Goal: Transaction & Acquisition: Book appointment/travel/reservation

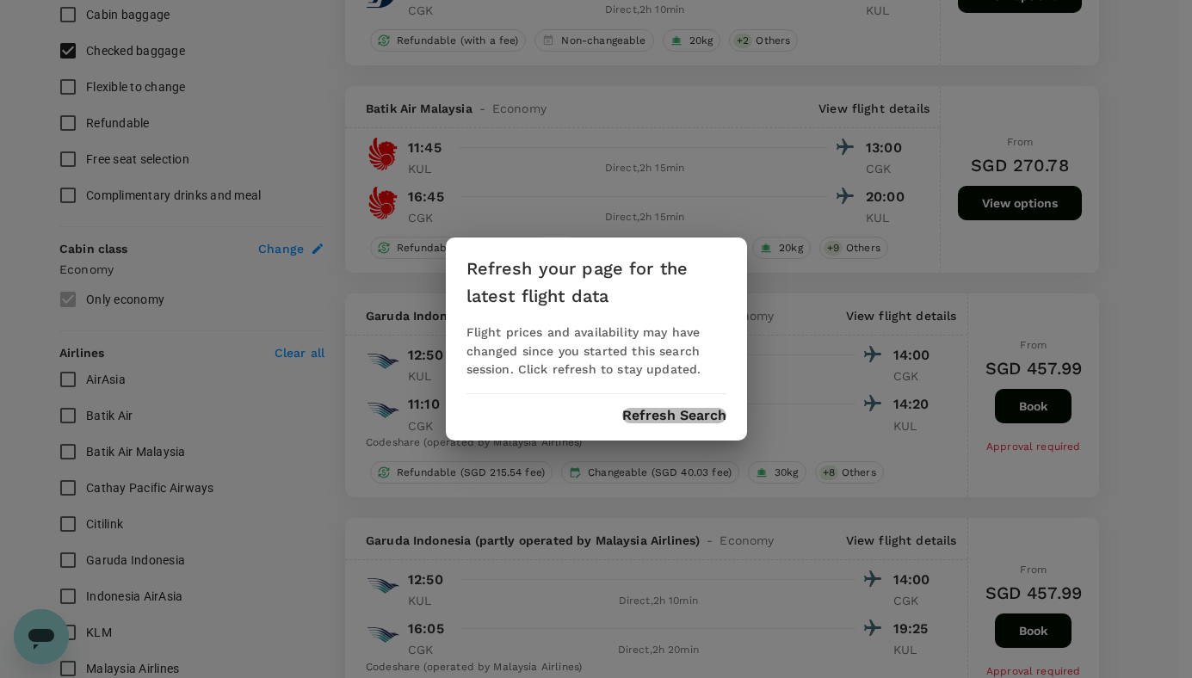
click at [684, 412] on button "Refresh Search" at bounding box center [674, 415] width 104 height 15
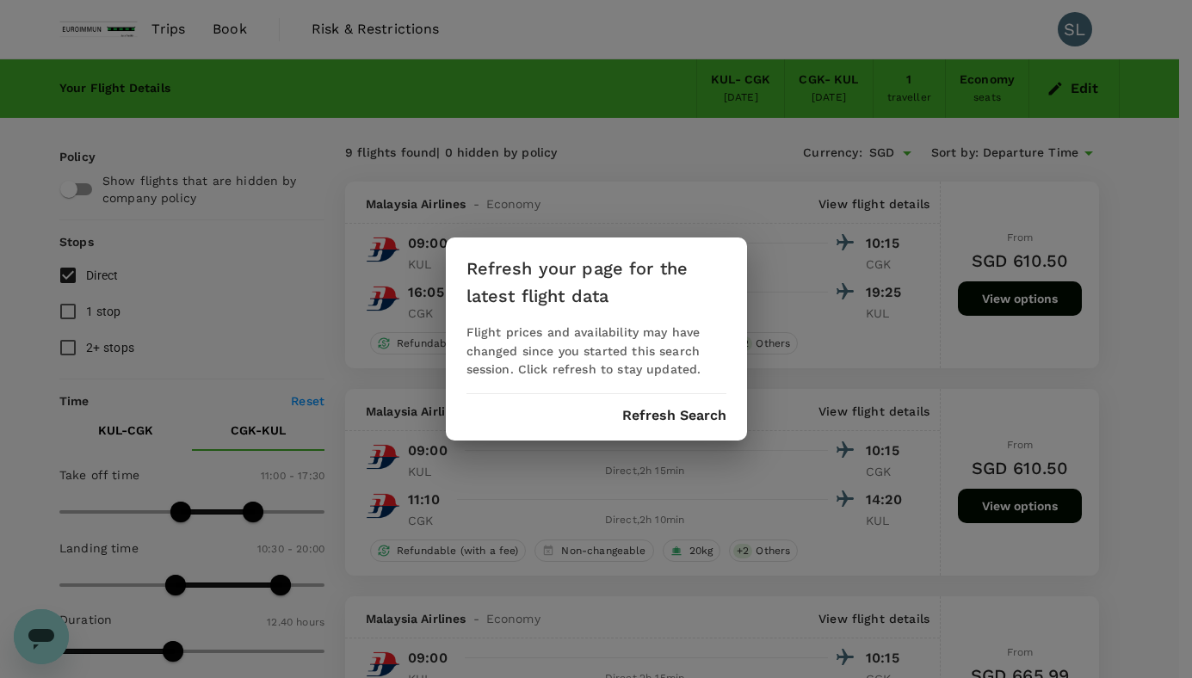
click at [670, 422] on button "Refresh Search" at bounding box center [674, 415] width 104 height 15
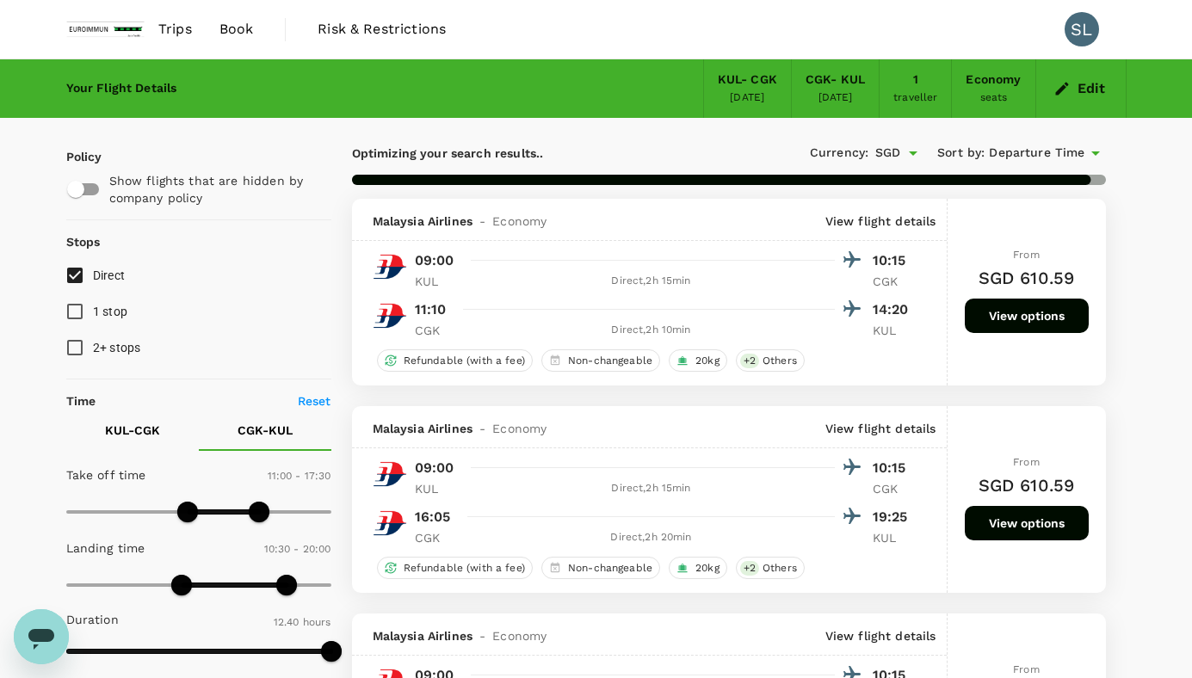
type input "760"
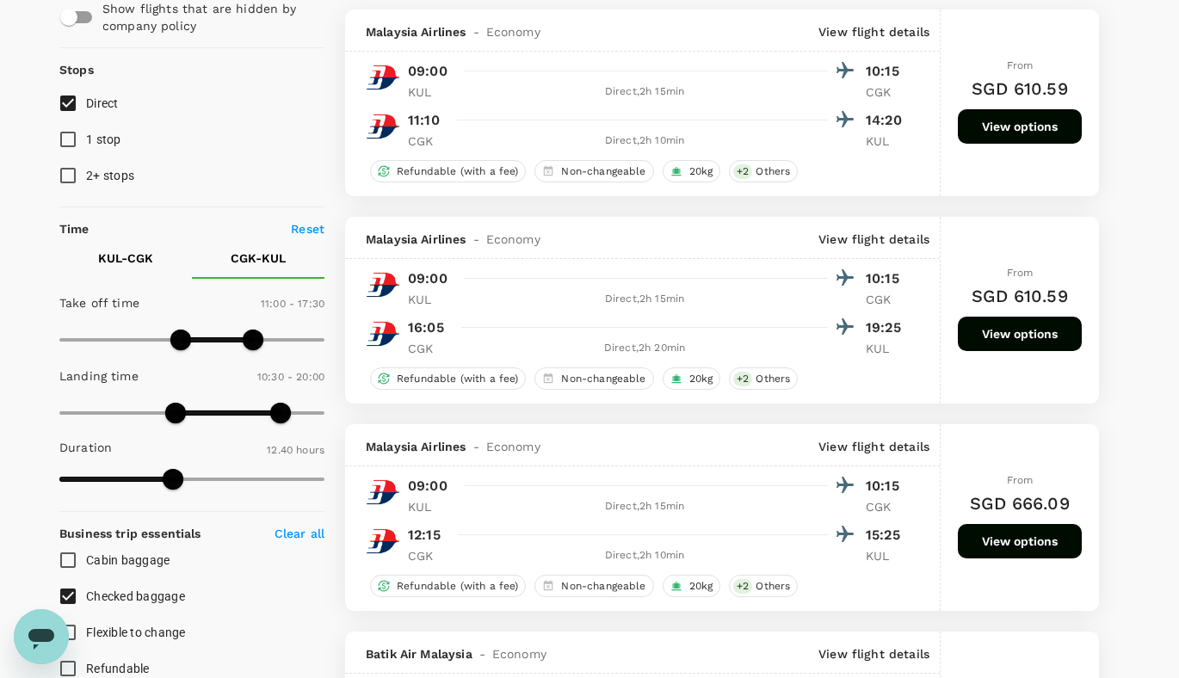
scroll to position [516, 0]
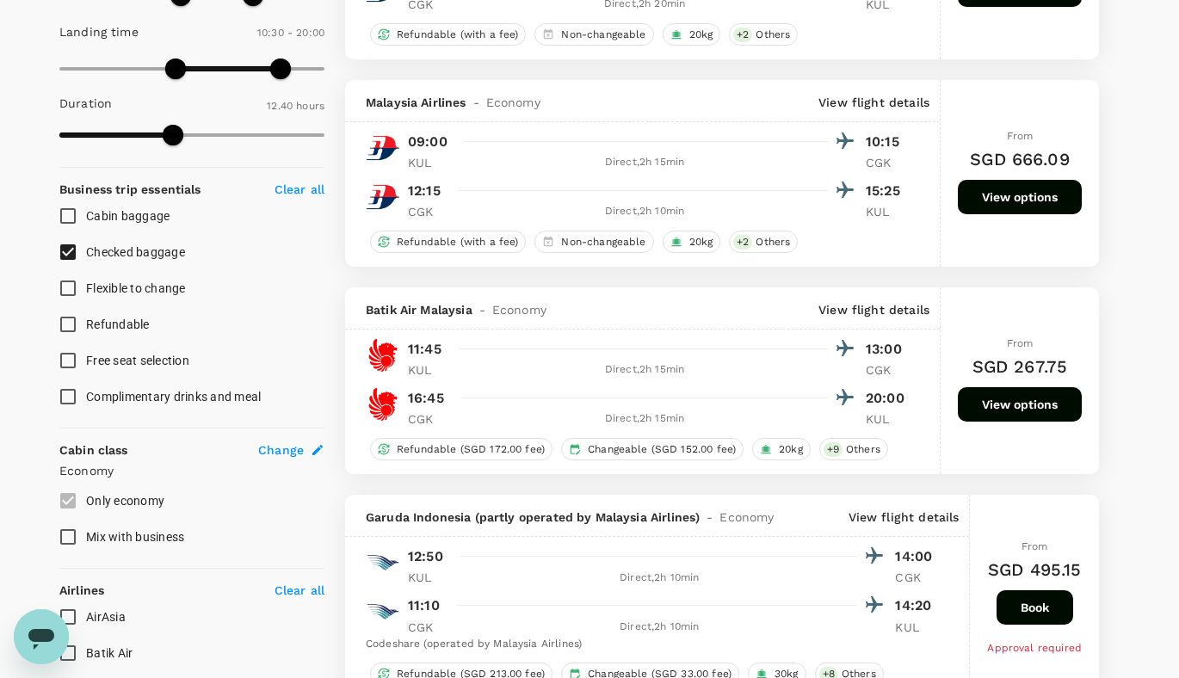
click at [1016, 411] on button "View options" at bounding box center [1020, 404] width 124 height 34
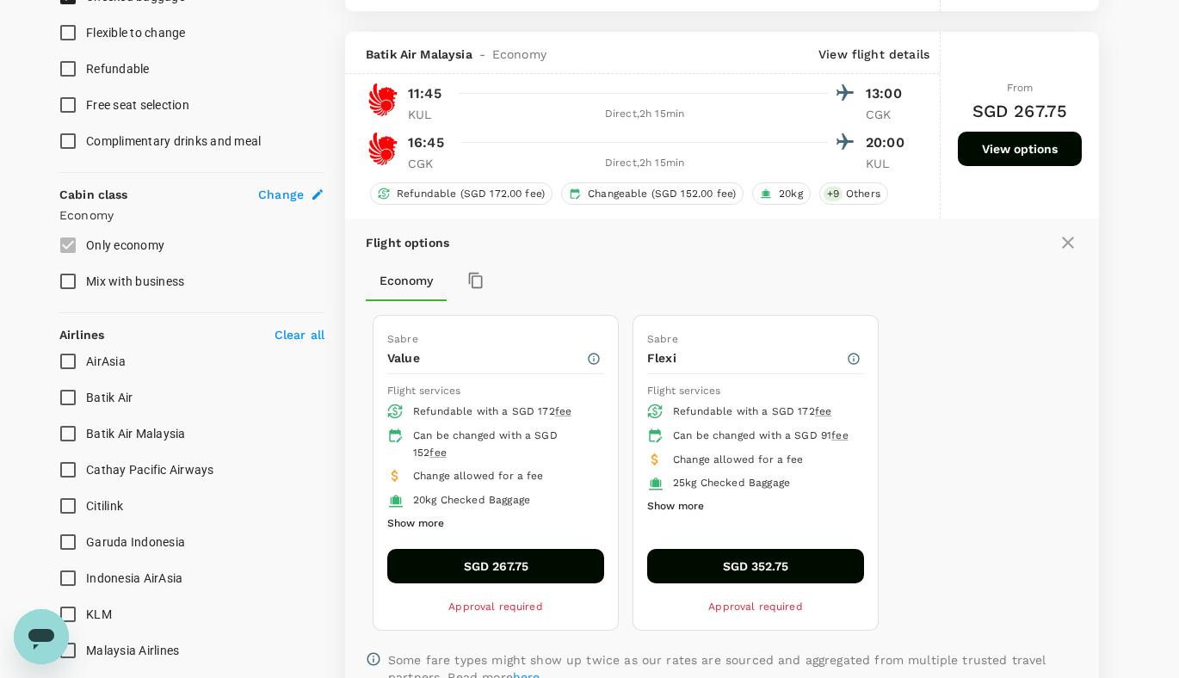
scroll to position [804, 0]
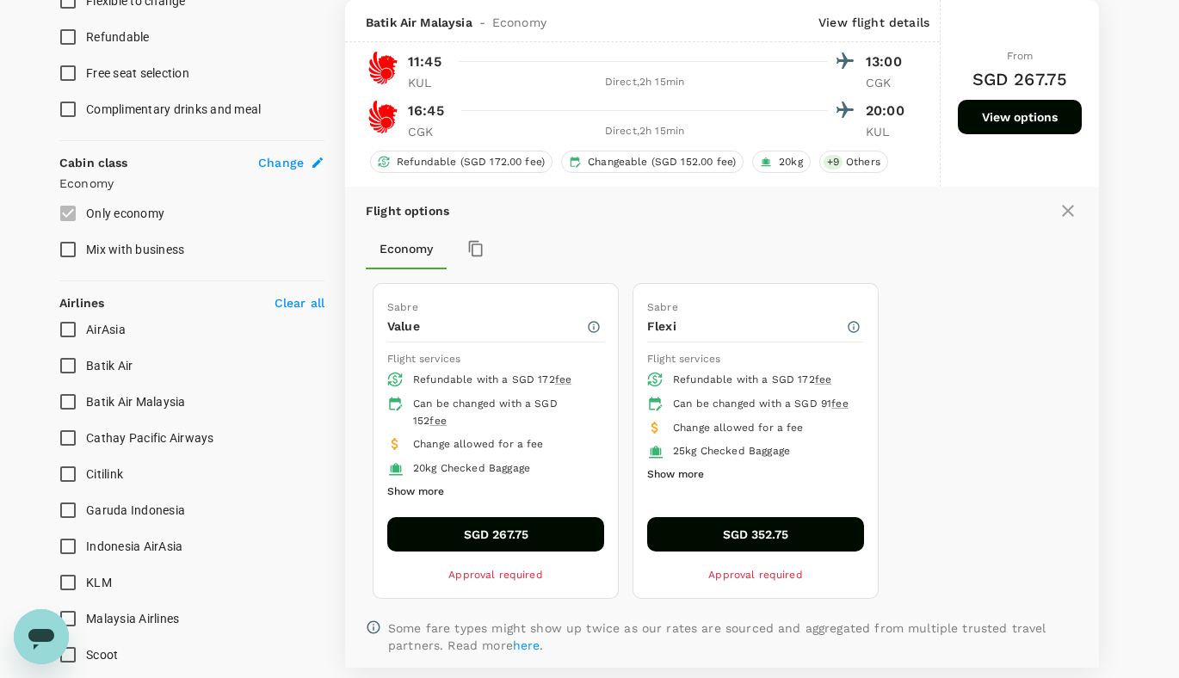
click at [671, 486] on button "Show more" at bounding box center [675, 475] width 57 height 22
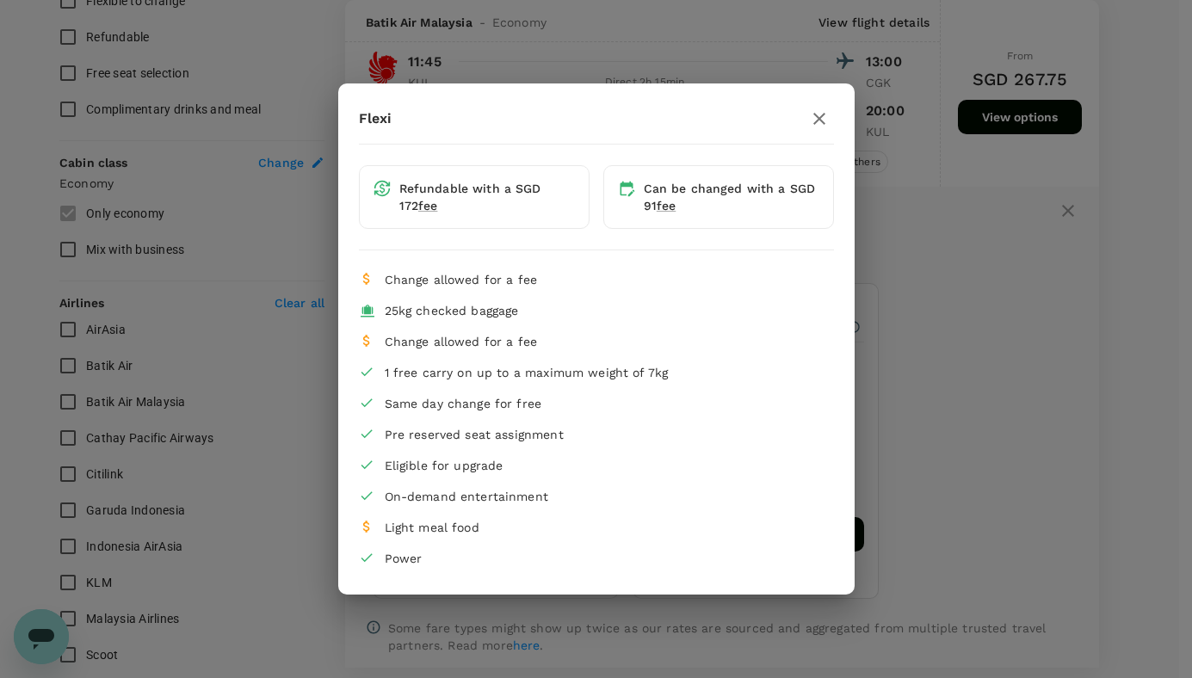
click at [820, 126] on icon "button" at bounding box center [819, 118] width 21 height 21
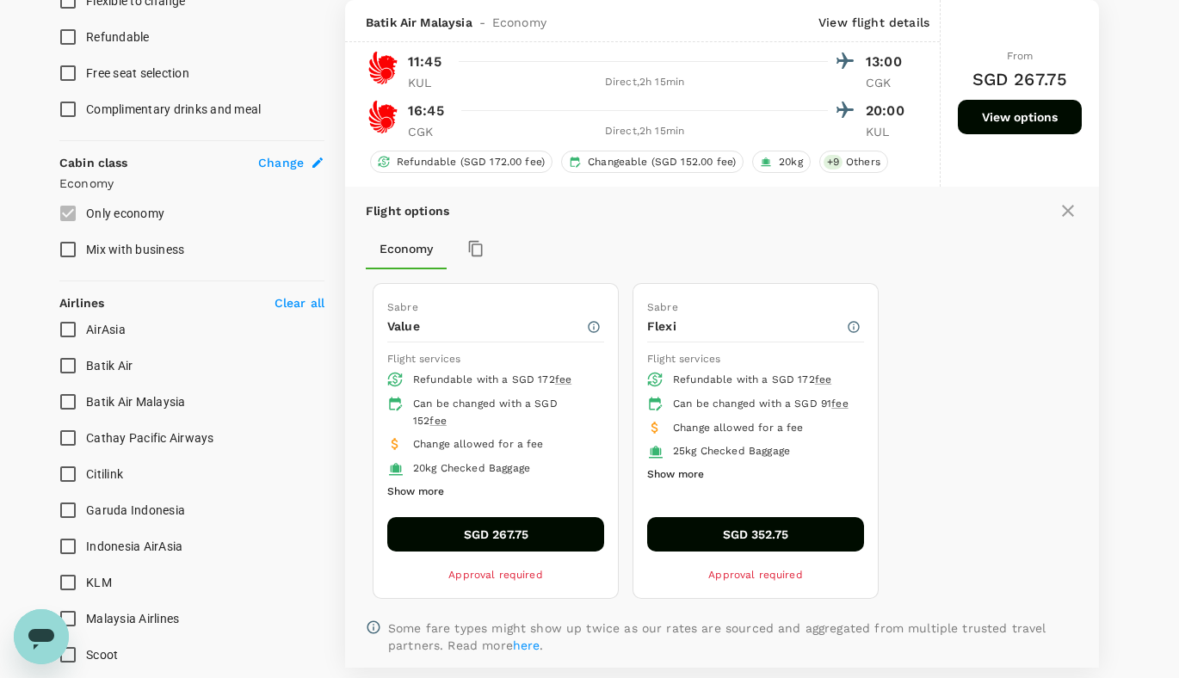
click at [433, 494] on button "Show more" at bounding box center [415, 492] width 57 height 22
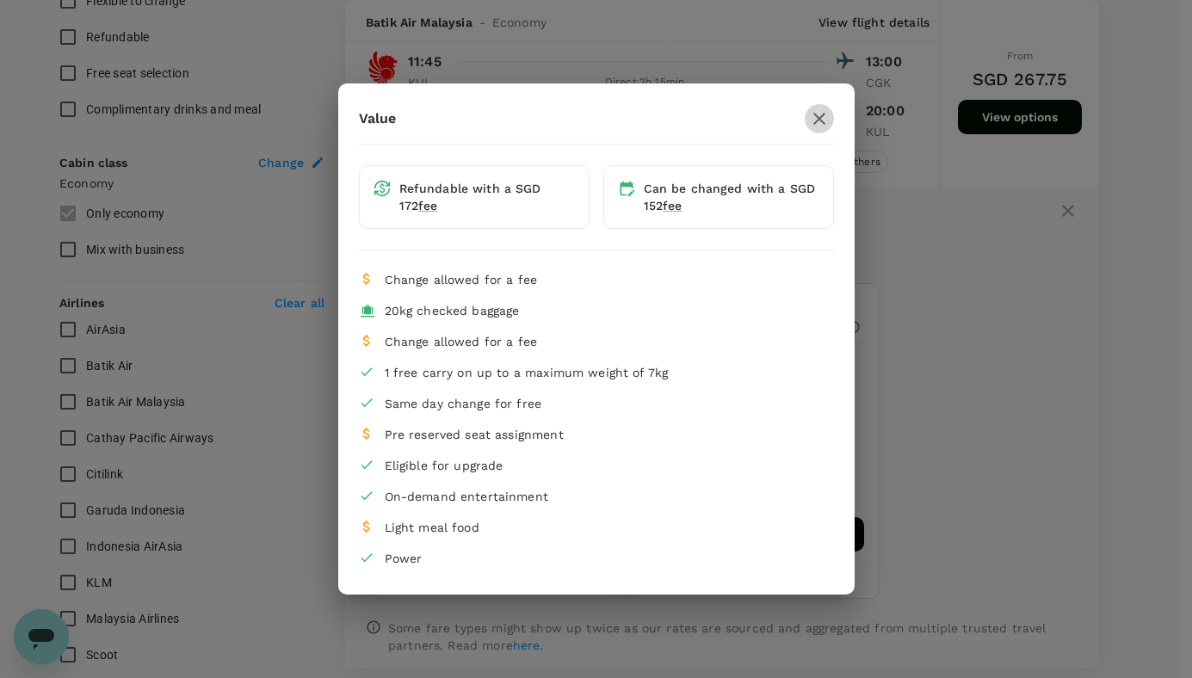
click at [823, 123] on icon "button" at bounding box center [819, 119] width 12 height 12
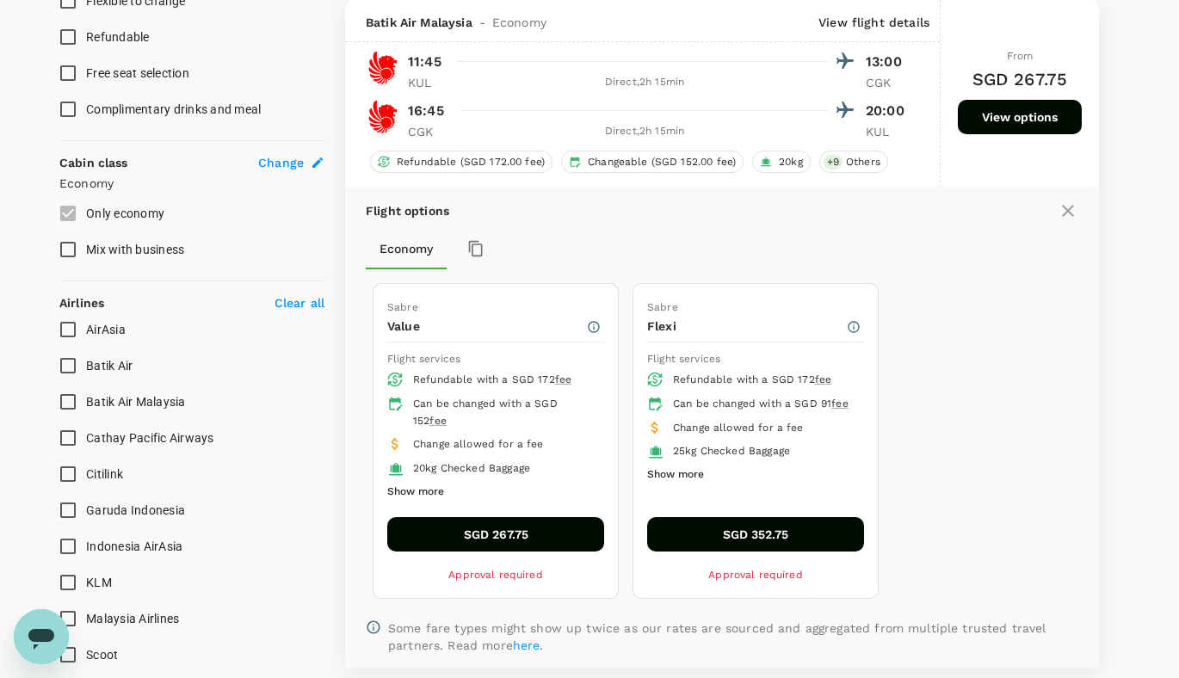
click at [690, 486] on button "Show more" at bounding box center [675, 475] width 57 height 22
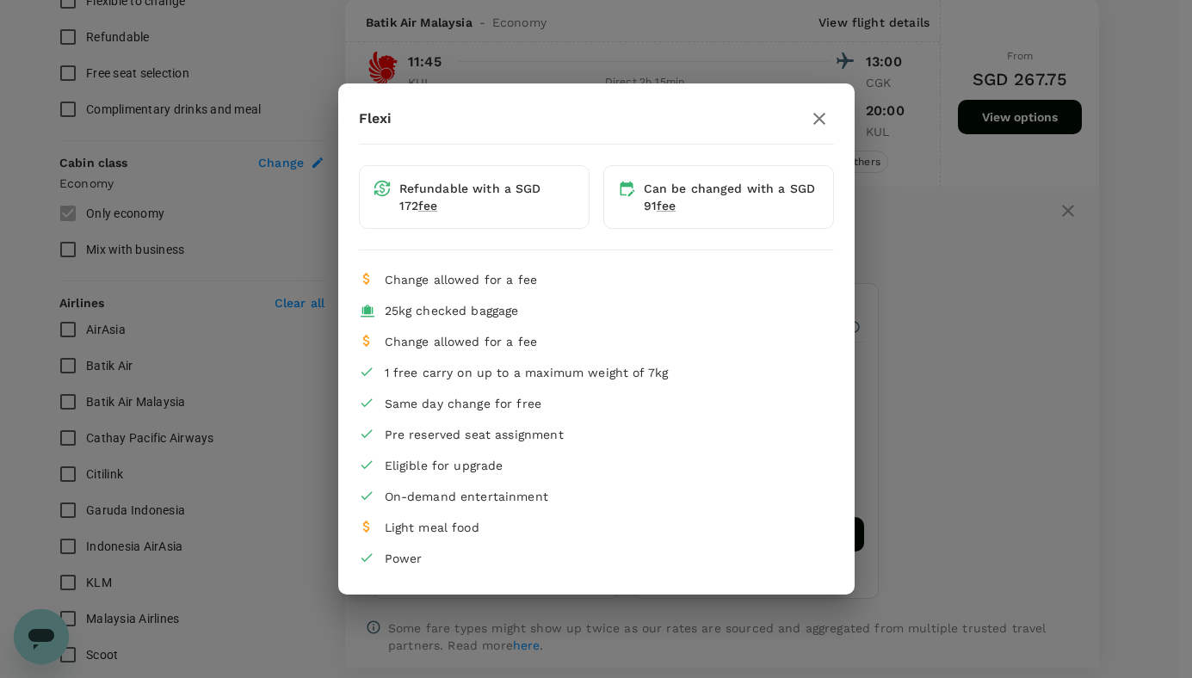
click at [823, 120] on icon "button" at bounding box center [819, 118] width 21 height 21
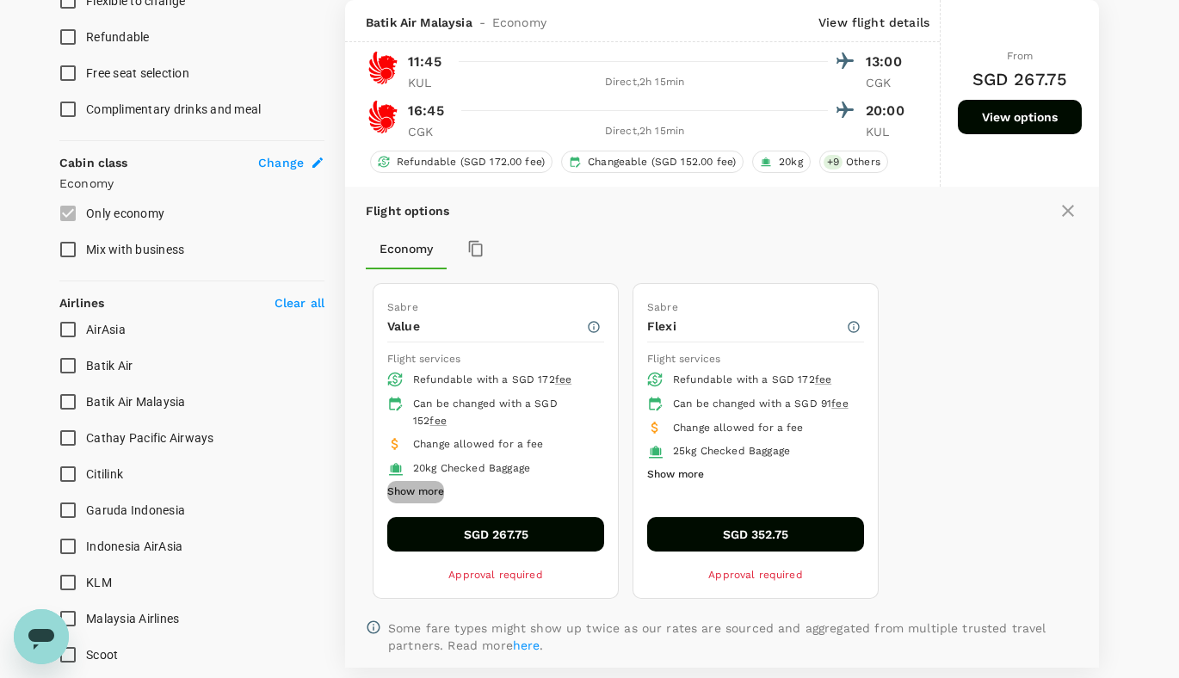
click at [433, 491] on button "Show more" at bounding box center [415, 492] width 57 height 22
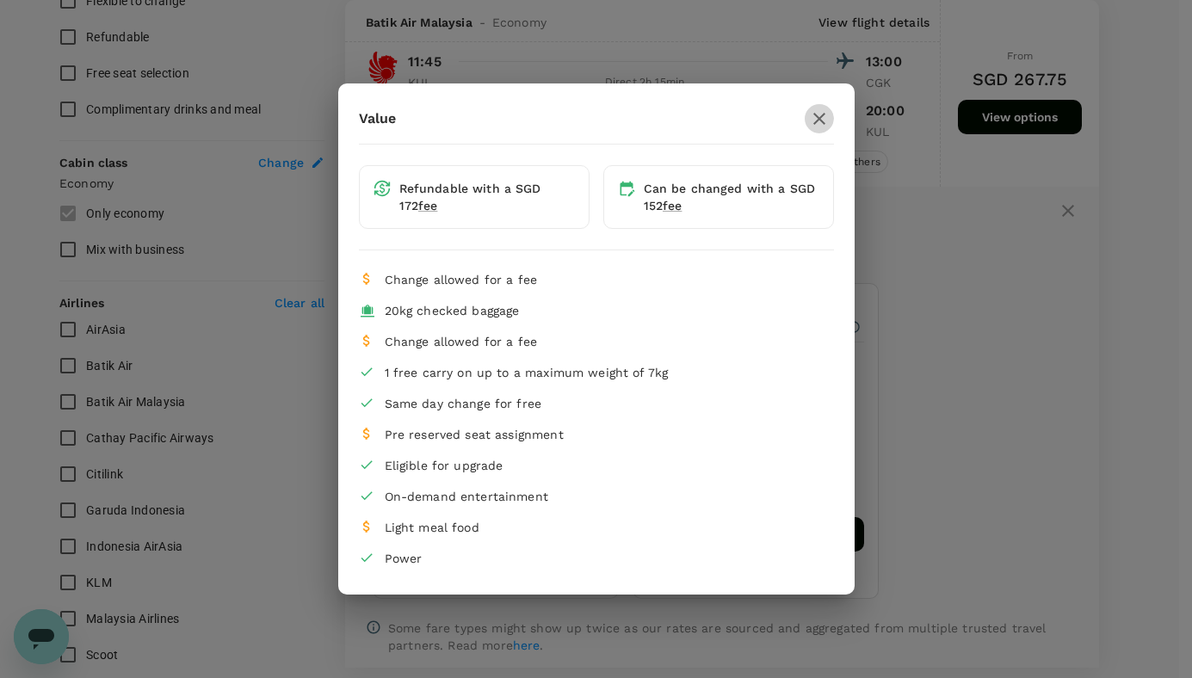
click at [814, 119] on icon "button" at bounding box center [819, 118] width 21 height 21
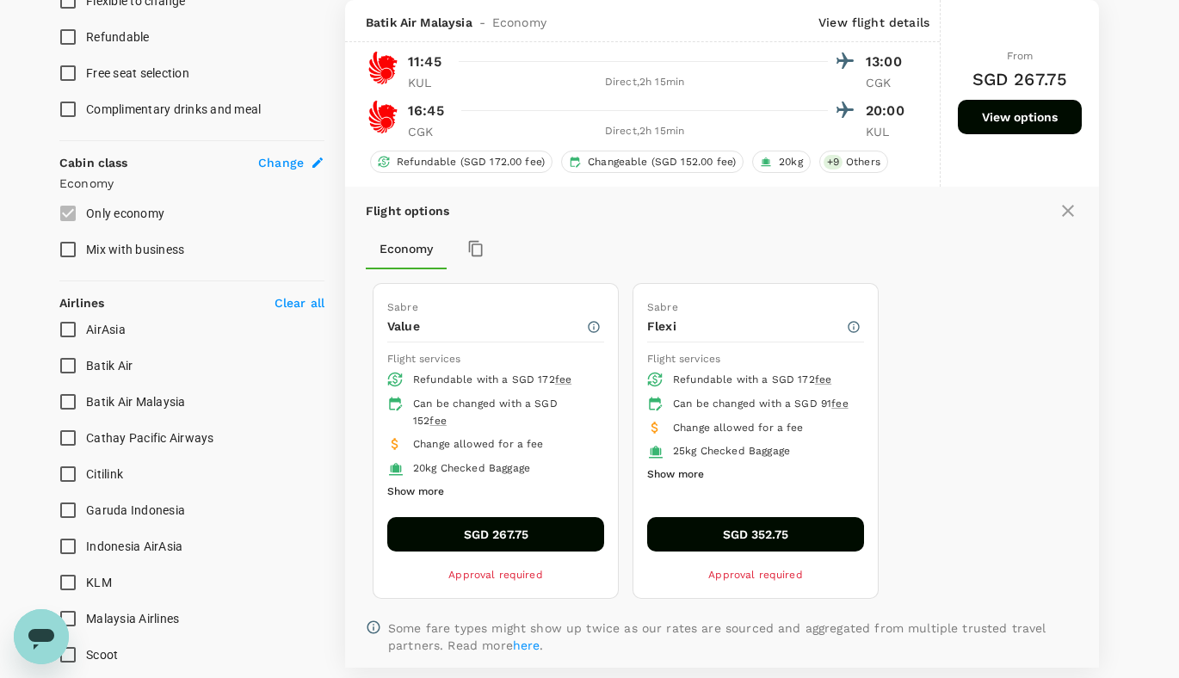
click at [694, 486] on button "Show more" at bounding box center [675, 475] width 57 height 22
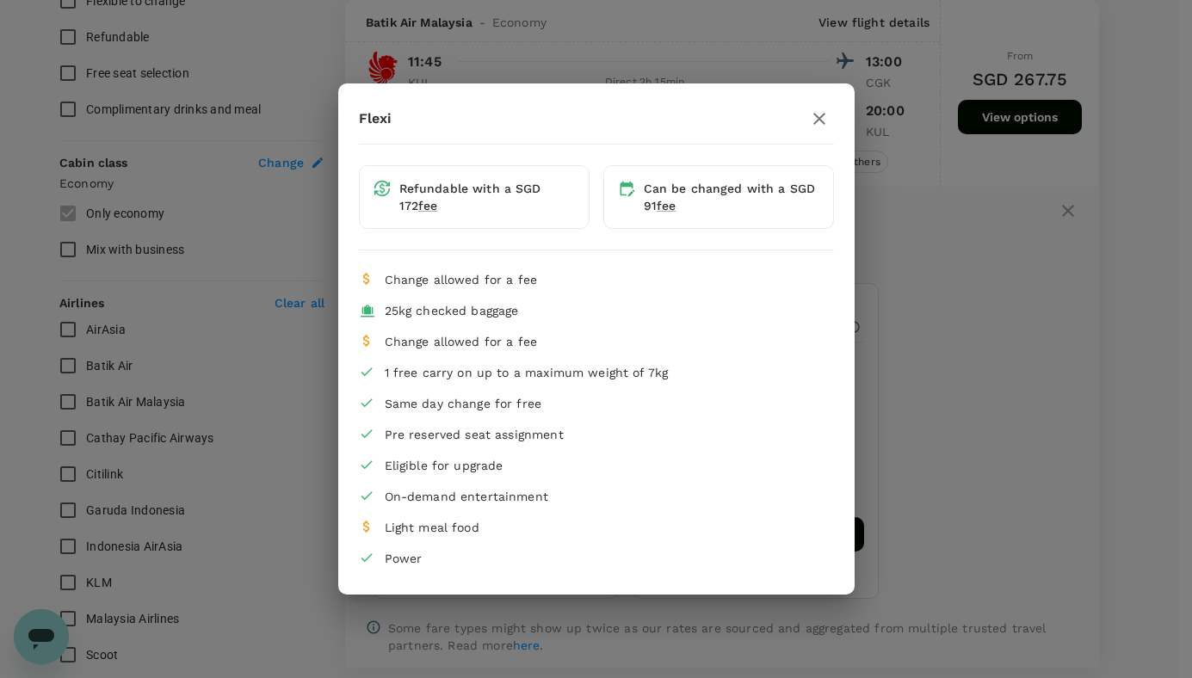
click at [824, 119] on icon "button" at bounding box center [819, 118] width 21 height 21
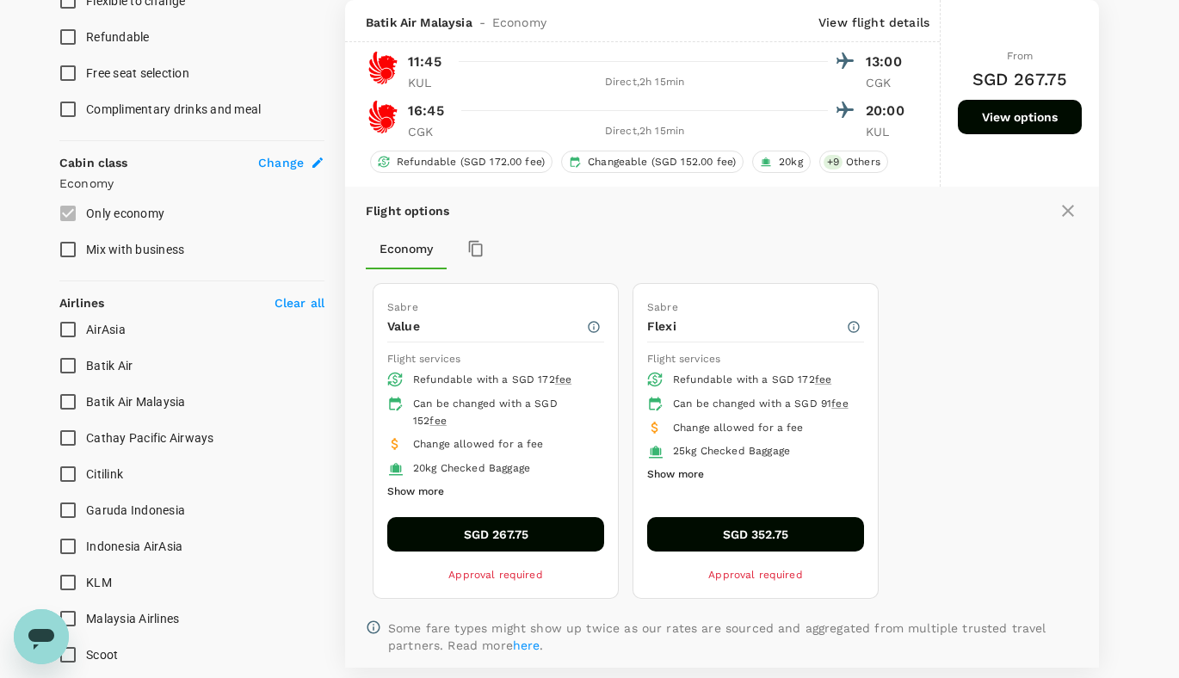
click at [741, 524] on button "SGD 352.75" at bounding box center [755, 534] width 217 height 34
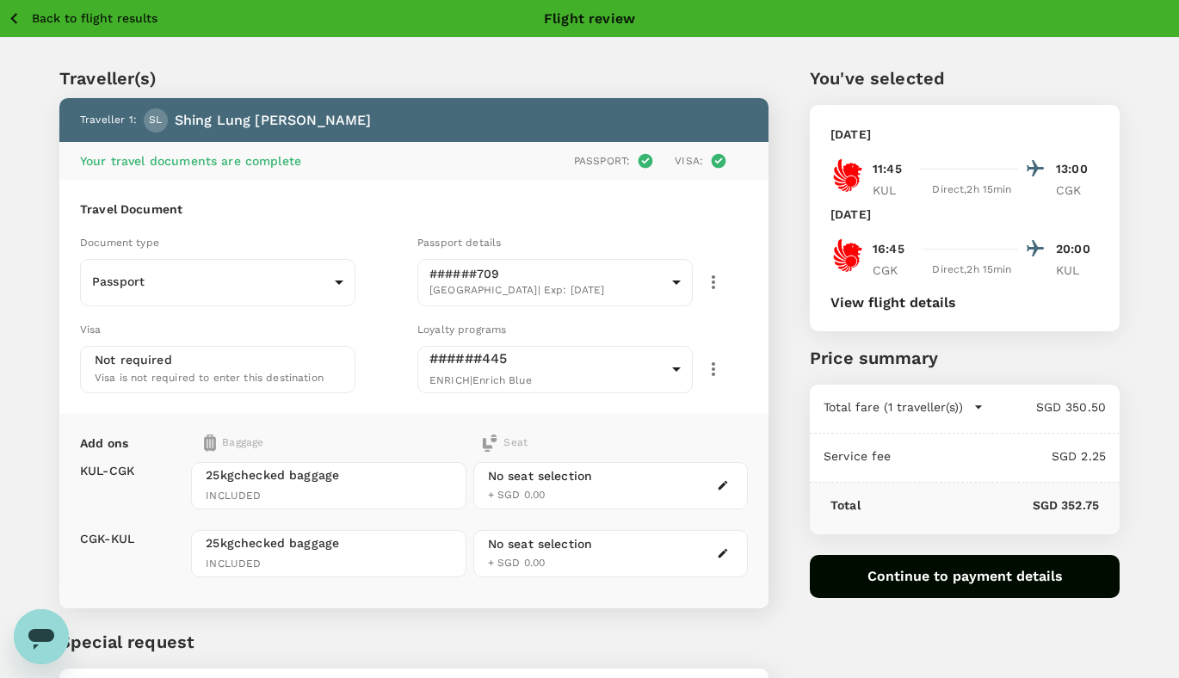
drag, startPoint x: 737, startPoint y: 496, endPoint x: 727, endPoint y: 495, distance: 9.6
click at [737, 496] on div "No seat selection + SGD 0.00" at bounding box center [610, 485] width 274 height 47
click at [720, 487] on icon "button" at bounding box center [722, 485] width 9 height 9
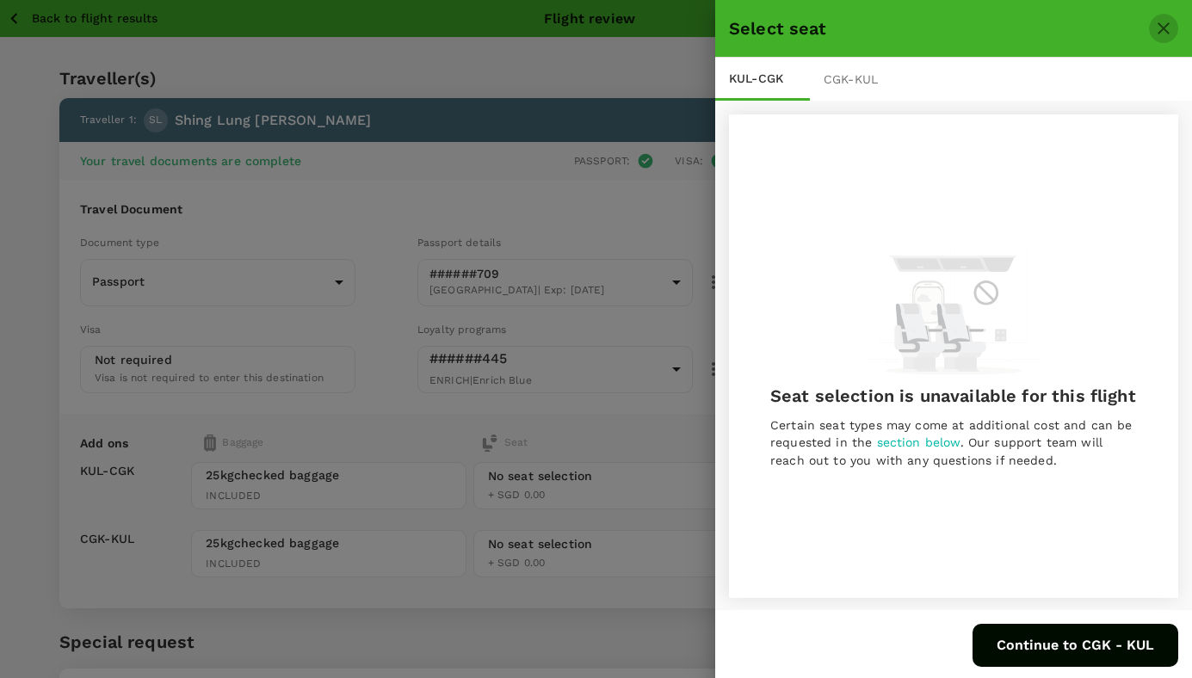
click at [1159, 21] on icon "close" at bounding box center [1163, 28] width 21 height 21
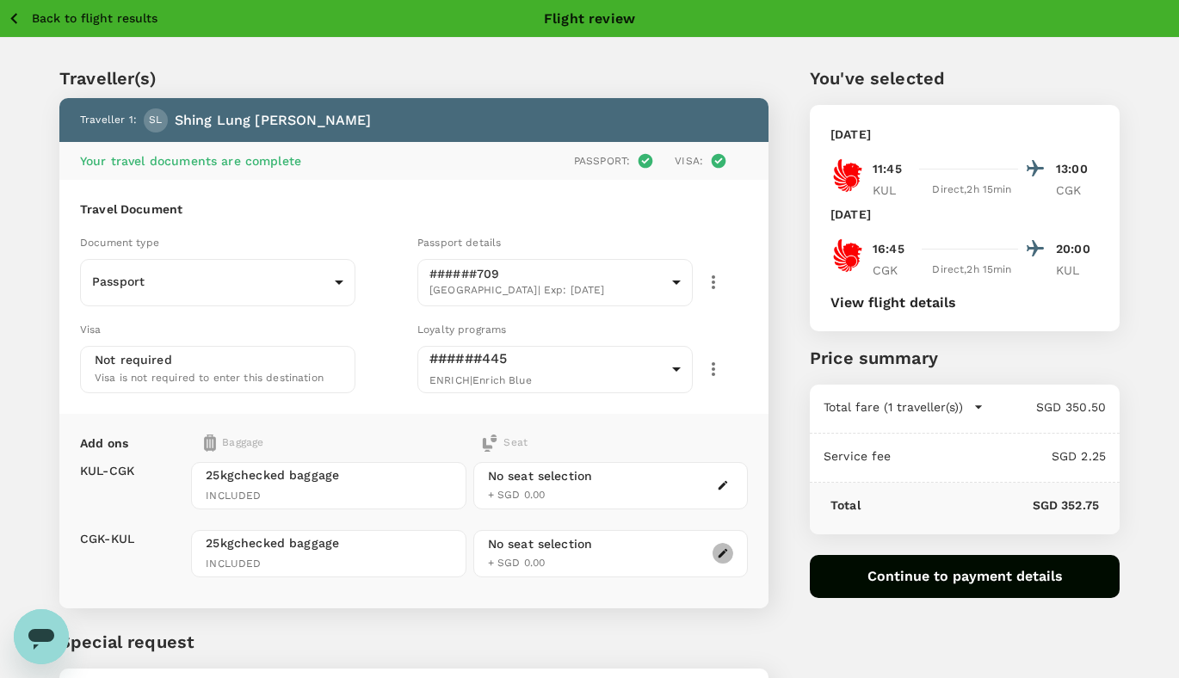
click at [721, 550] on icon "button" at bounding box center [723, 553] width 12 height 12
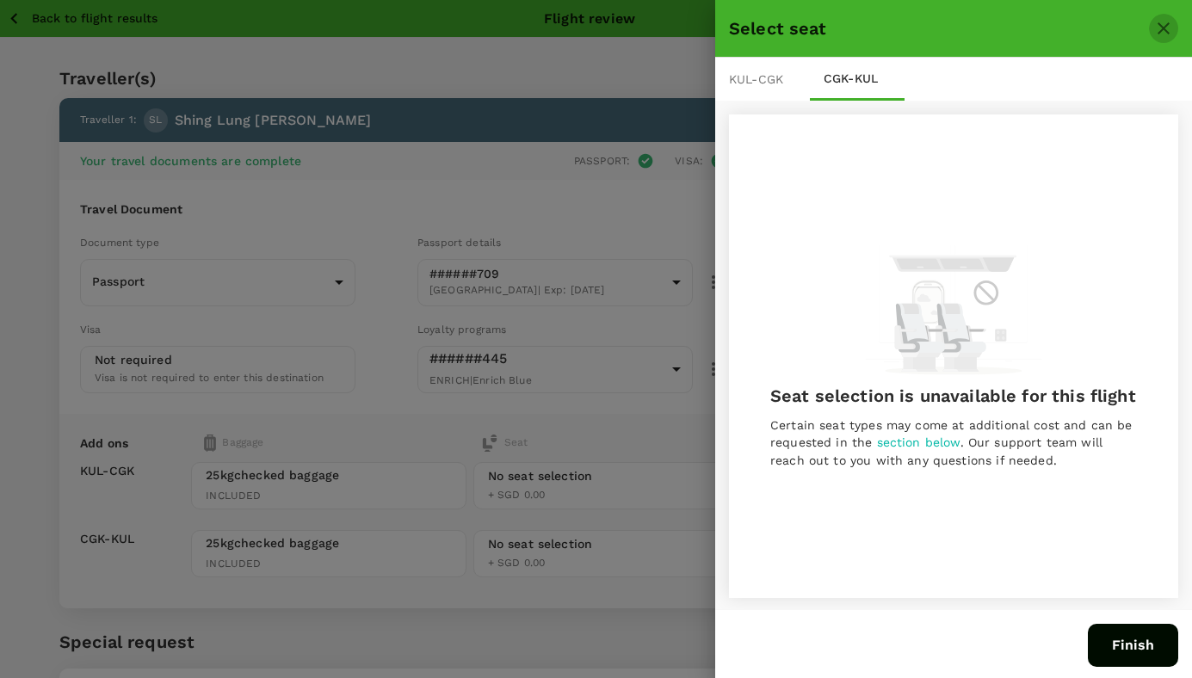
click at [1169, 34] on icon "close" at bounding box center [1163, 28] width 12 height 12
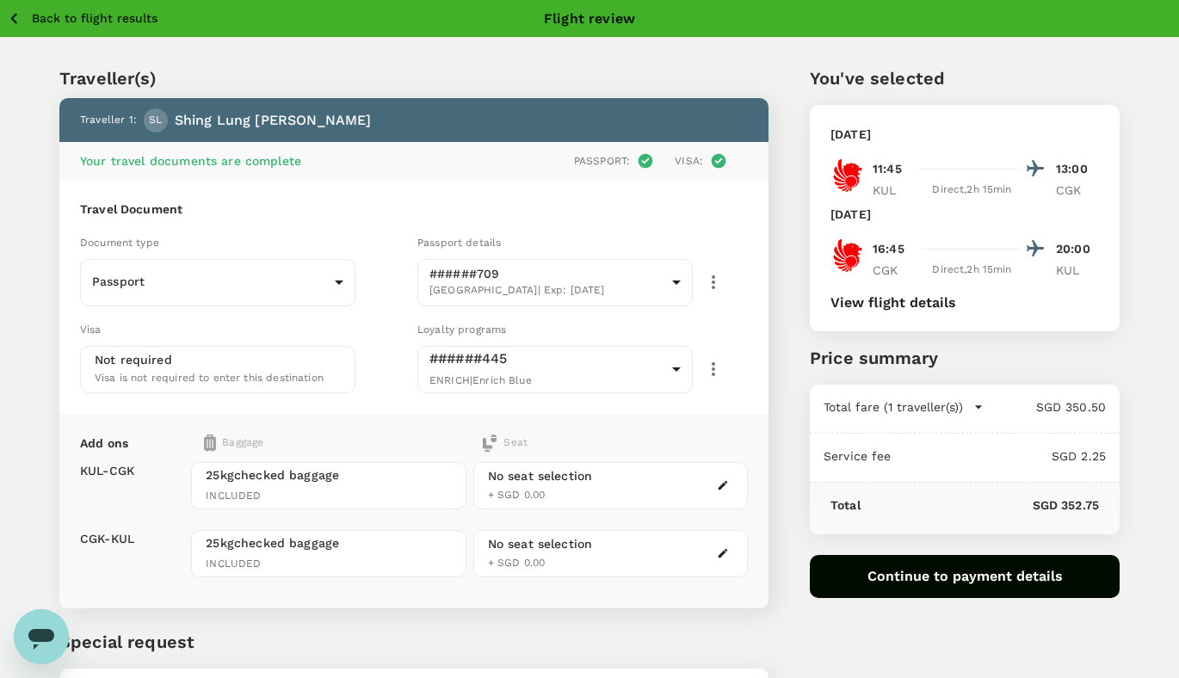
click at [16, 15] on icon "button" at bounding box center [13, 18] width 7 height 11
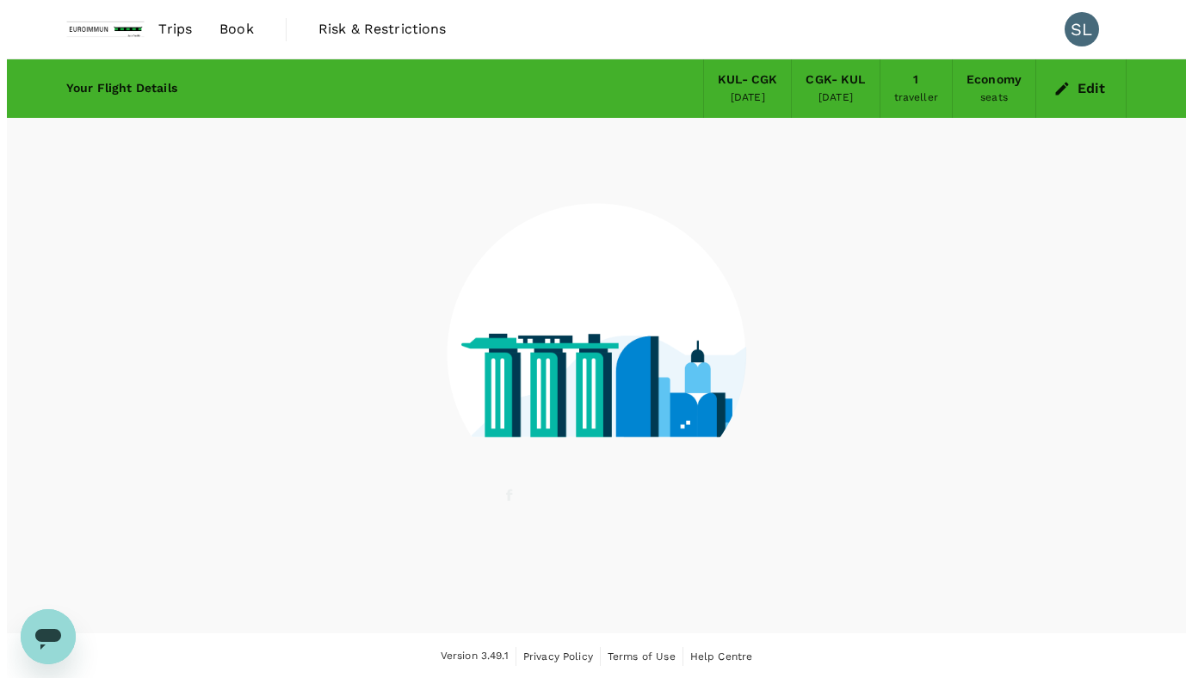
scroll to position [2, 0]
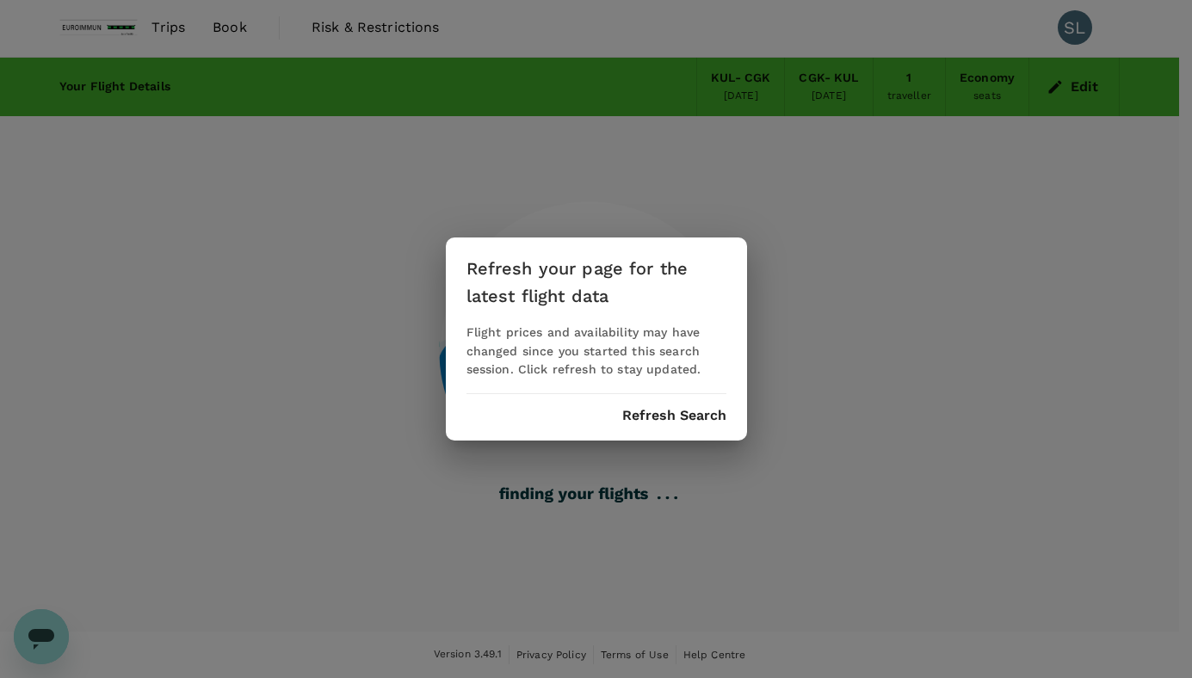
click at [642, 408] on button "Refresh Search" at bounding box center [674, 415] width 104 height 15
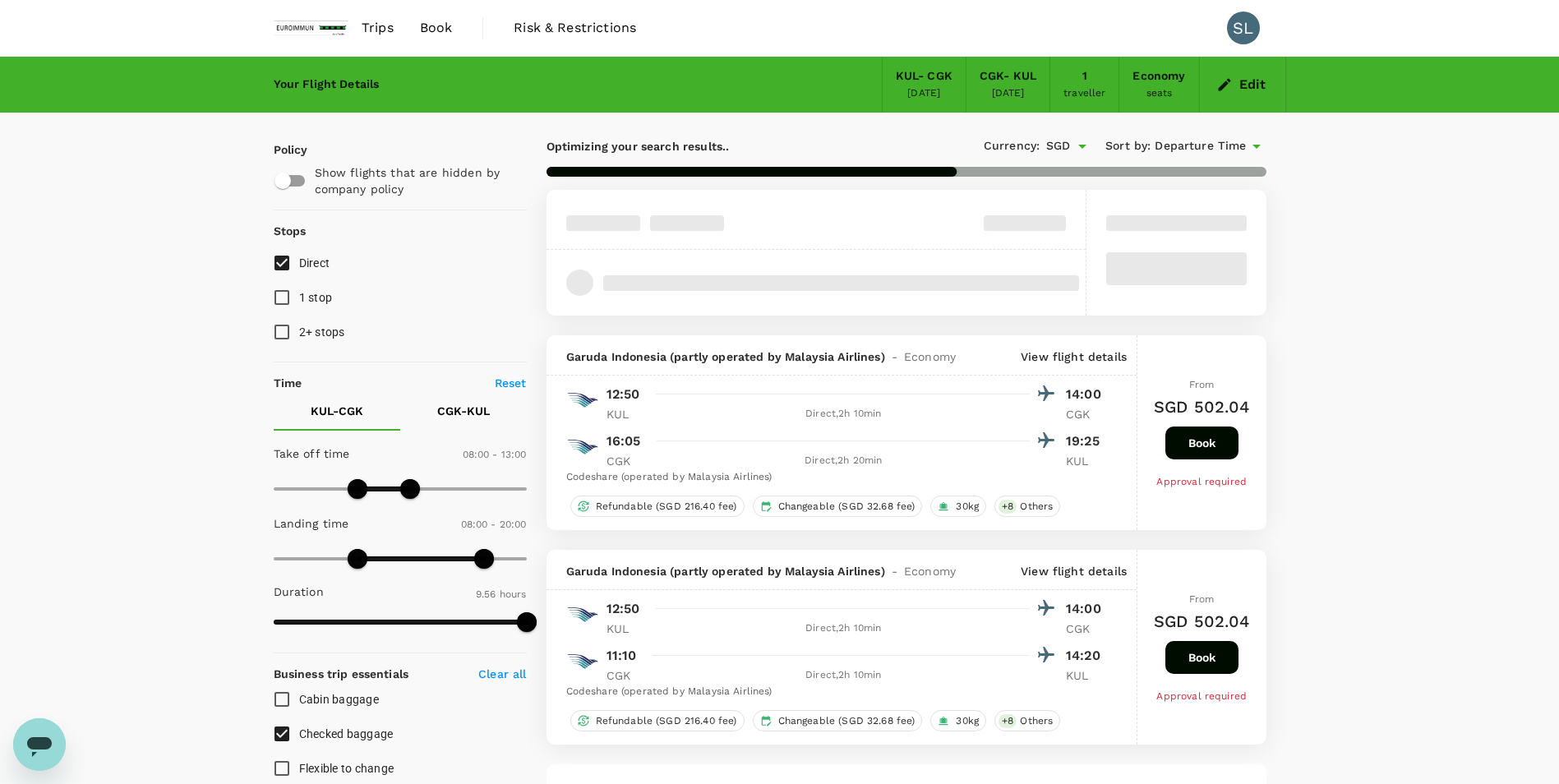
click at [213, 342] on div "Your Flight Details KUL - CGK 19 Aug 2025 CGK - KUL 23 Aug 2025 1 traveller Eco…" at bounding box center [780, 684] width 1559 height 1256
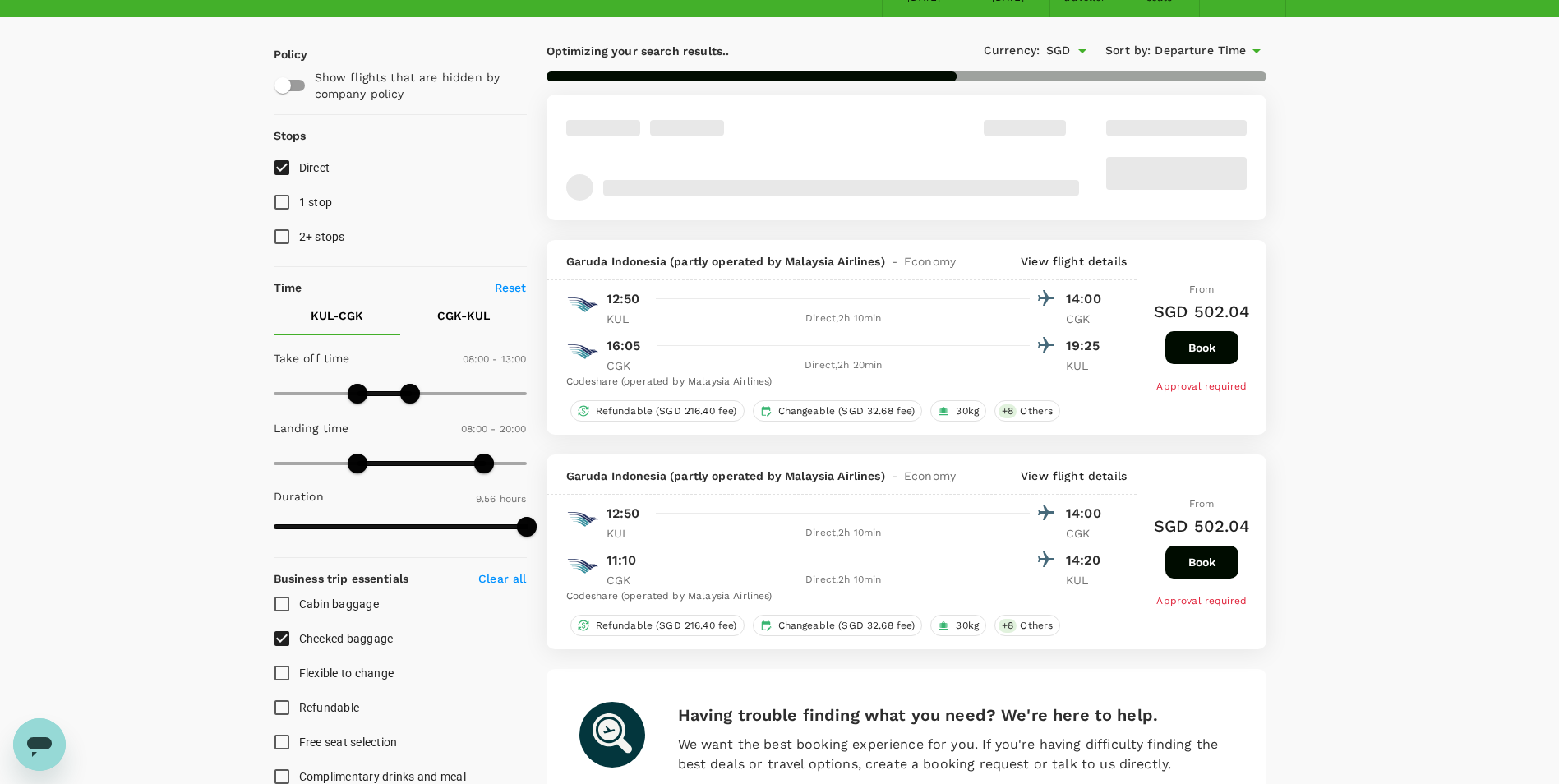
scroll to position [82, 0]
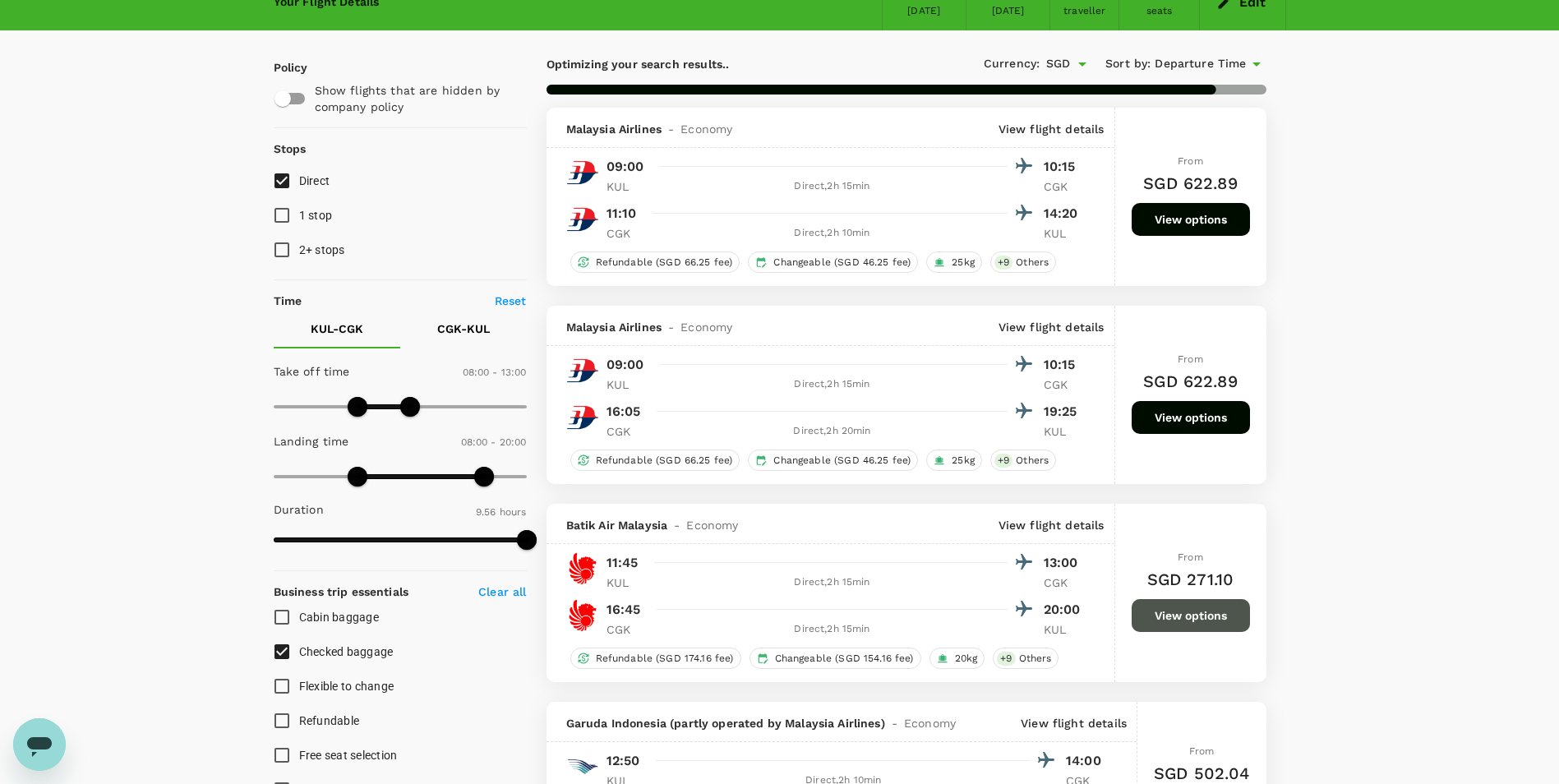
click at [1163, 611] on button "View options" at bounding box center [1191, 615] width 118 height 32
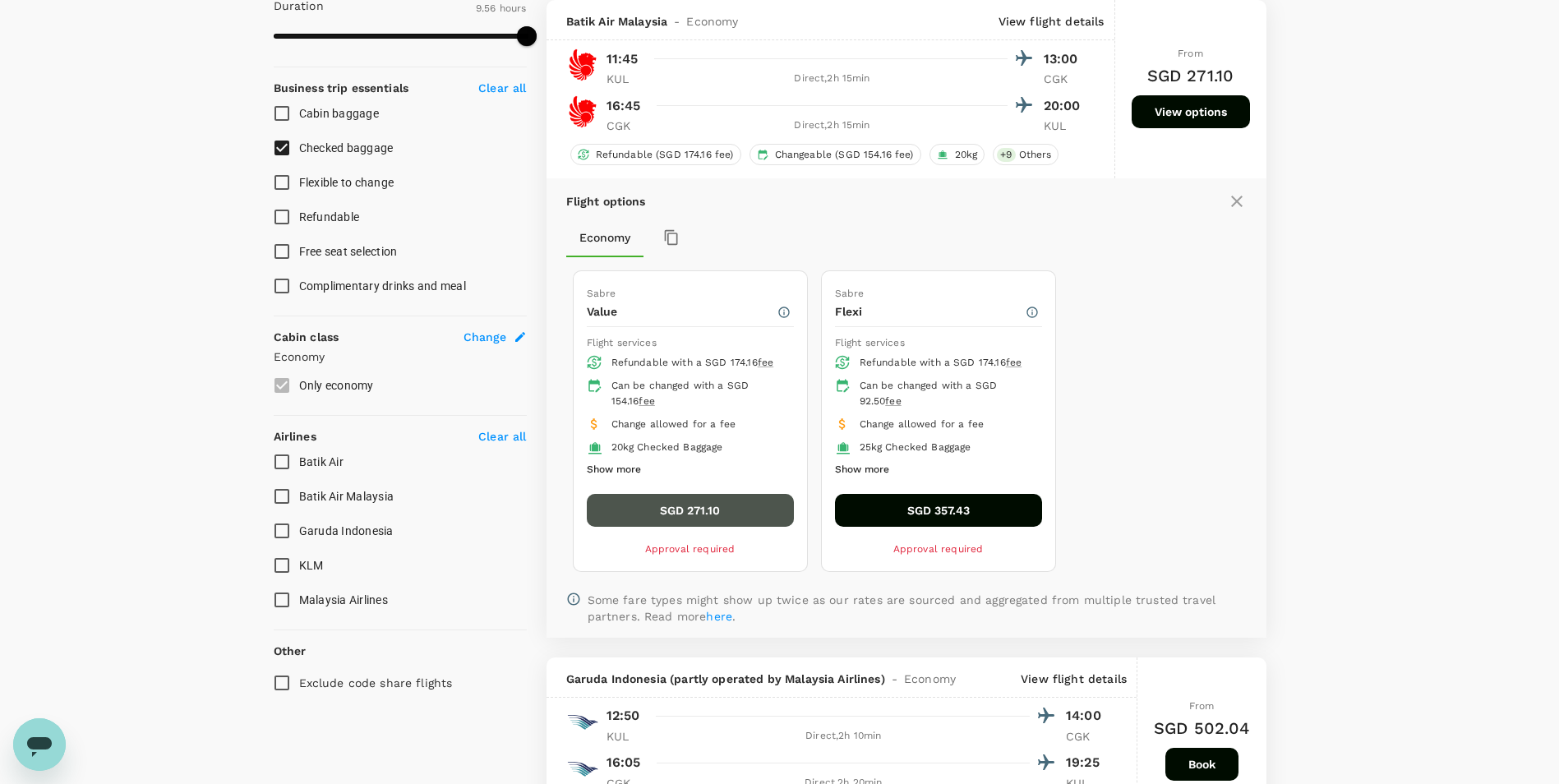
click at [647, 509] on button "SGD 271.10" at bounding box center [690, 510] width 207 height 32
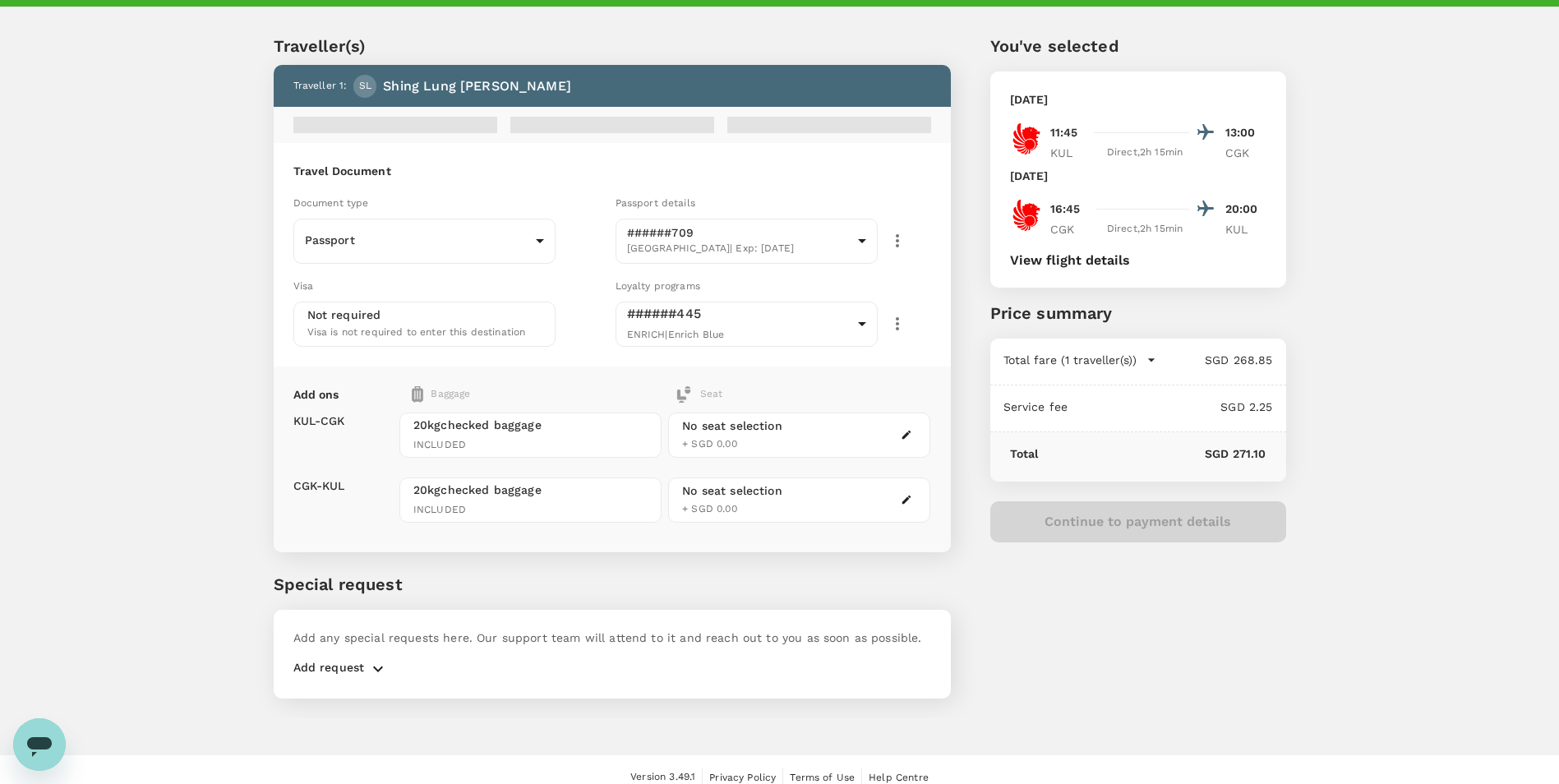
scroll to position [44, 0]
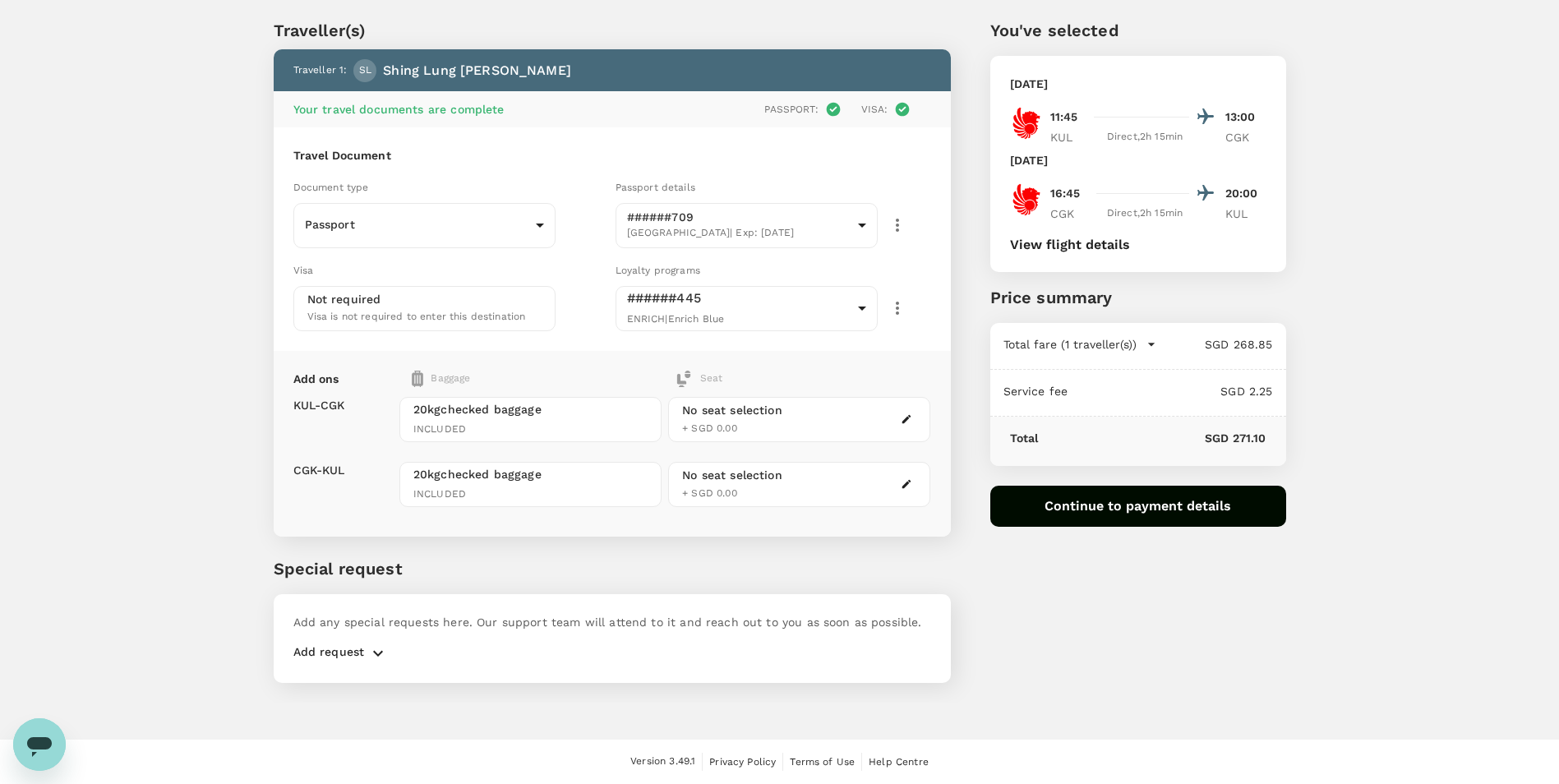
click at [380, 658] on icon "button" at bounding box center [377, 653] width 20 height 20
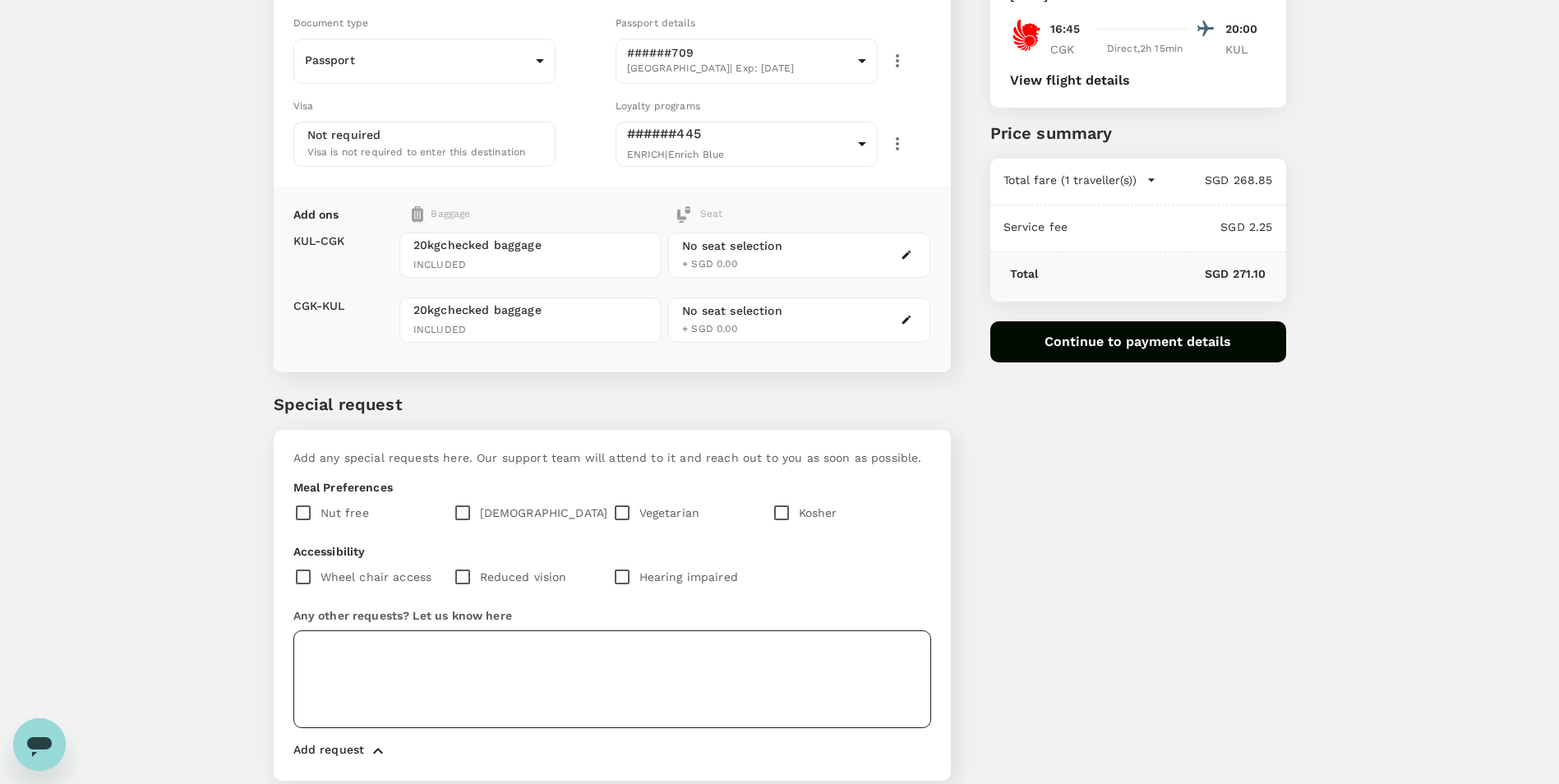
scroll to position [269, 0]
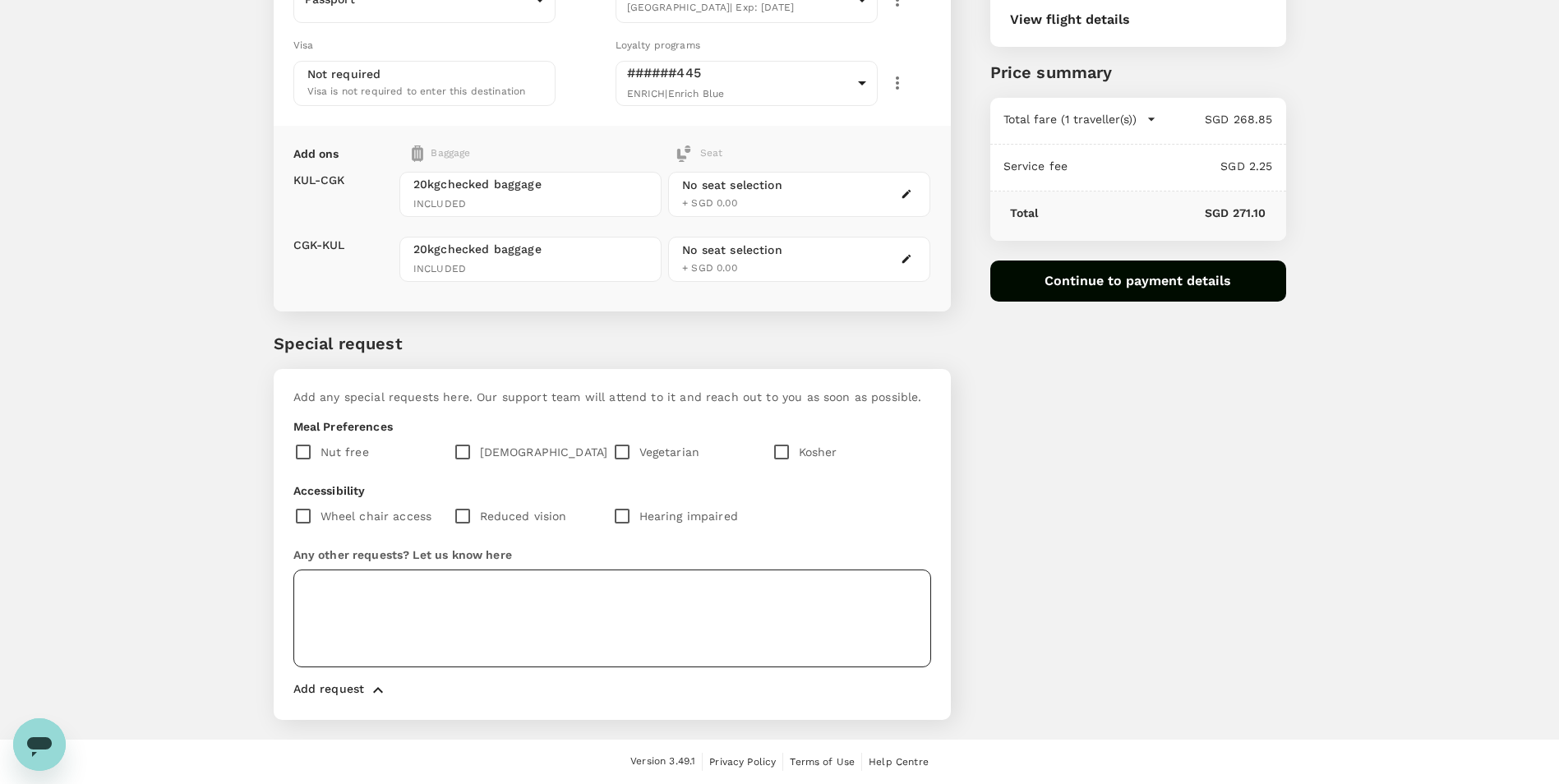
click at [637, 625] on textarea at bounding box center [612, 618] width 638 height 97
type textarea "S"
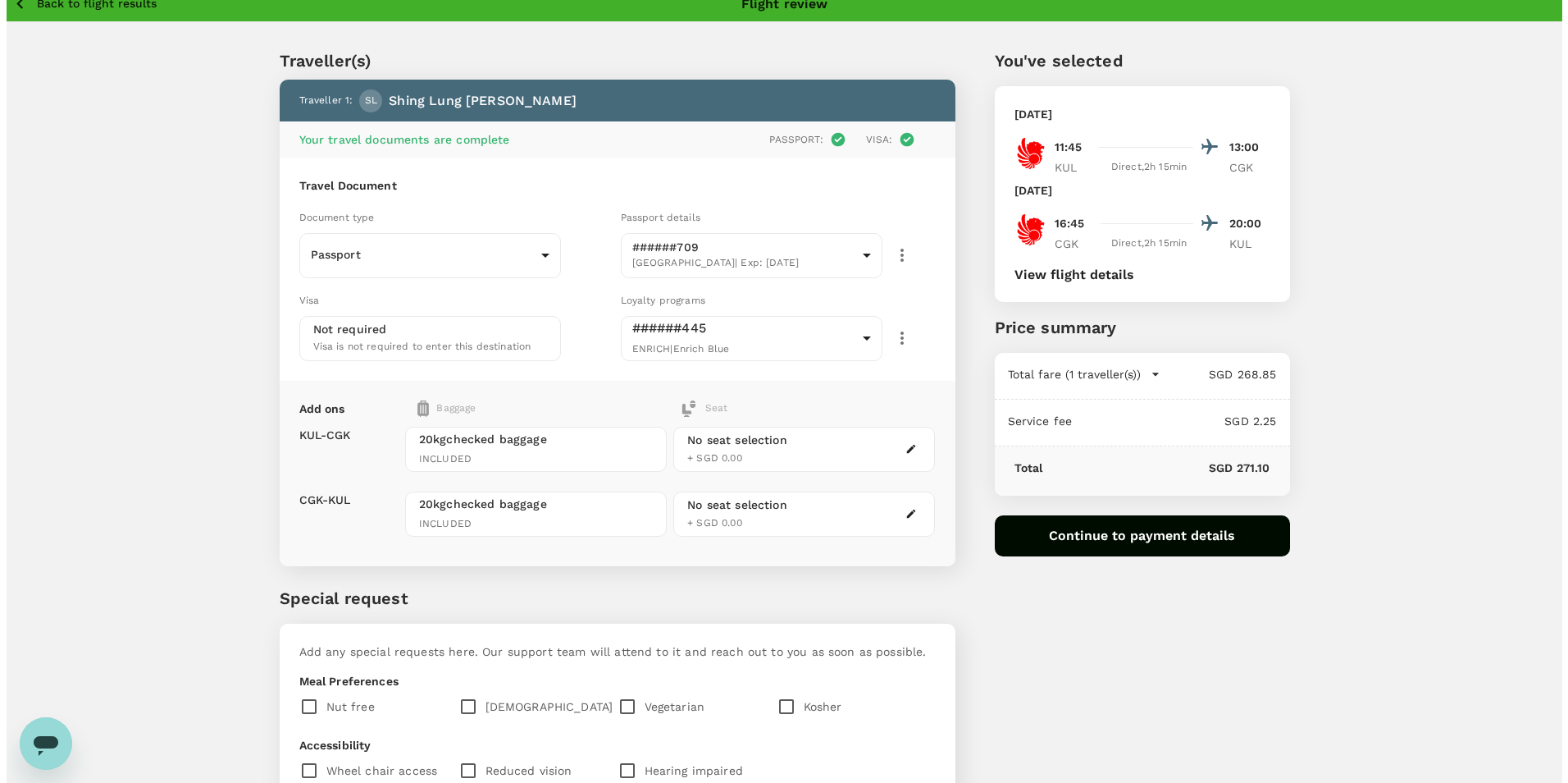
scroll to position [0, 0]
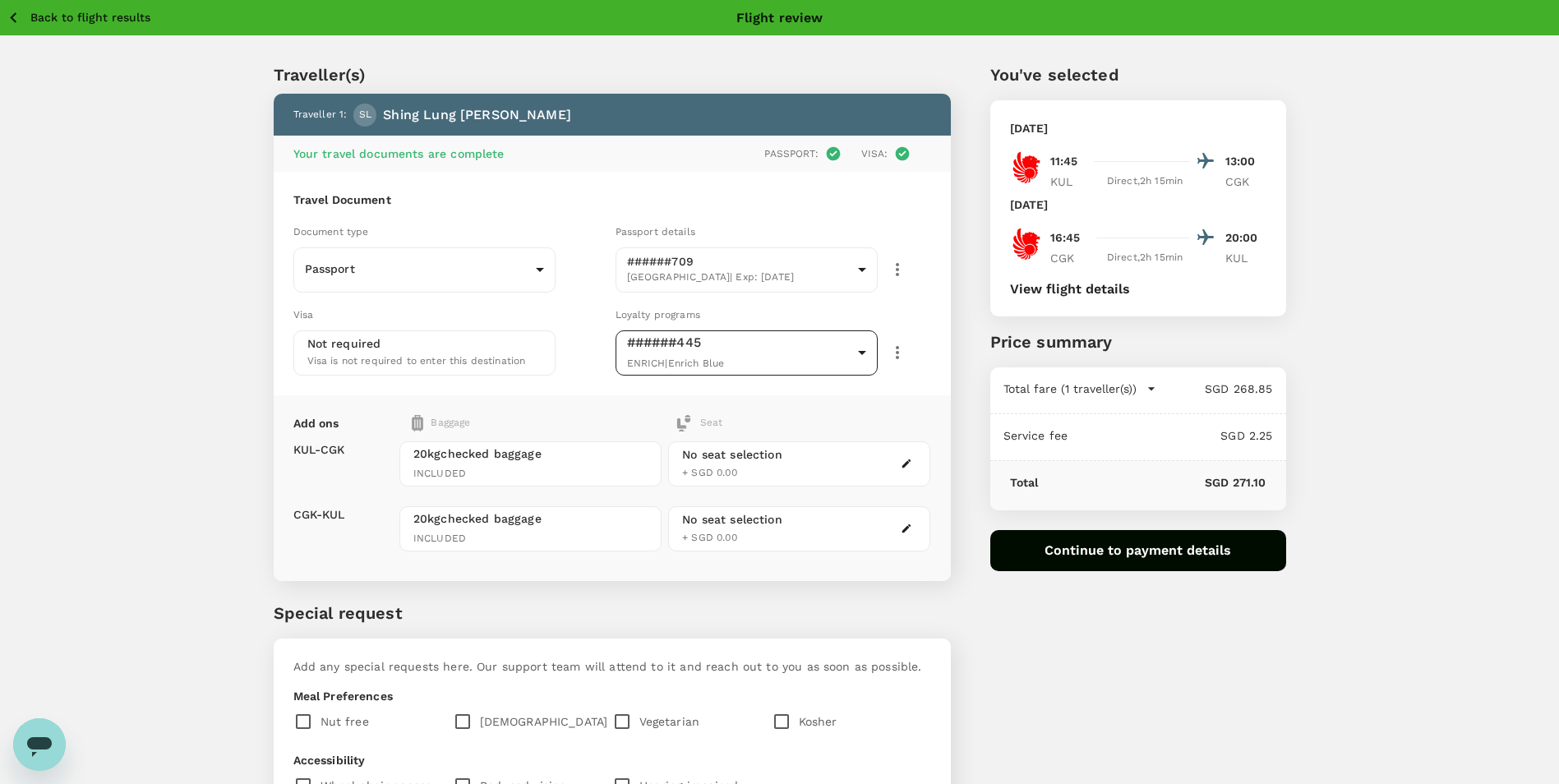
type textarea "Book seats that are not next to emergency exit on the plane to enable online or…"
click at [812, 367] on body "Back to flight results Flight review Traveller(s) Traveller 1 : SL Shing Lung L…" at bounding box center [780, 526] width 1559 height 1053
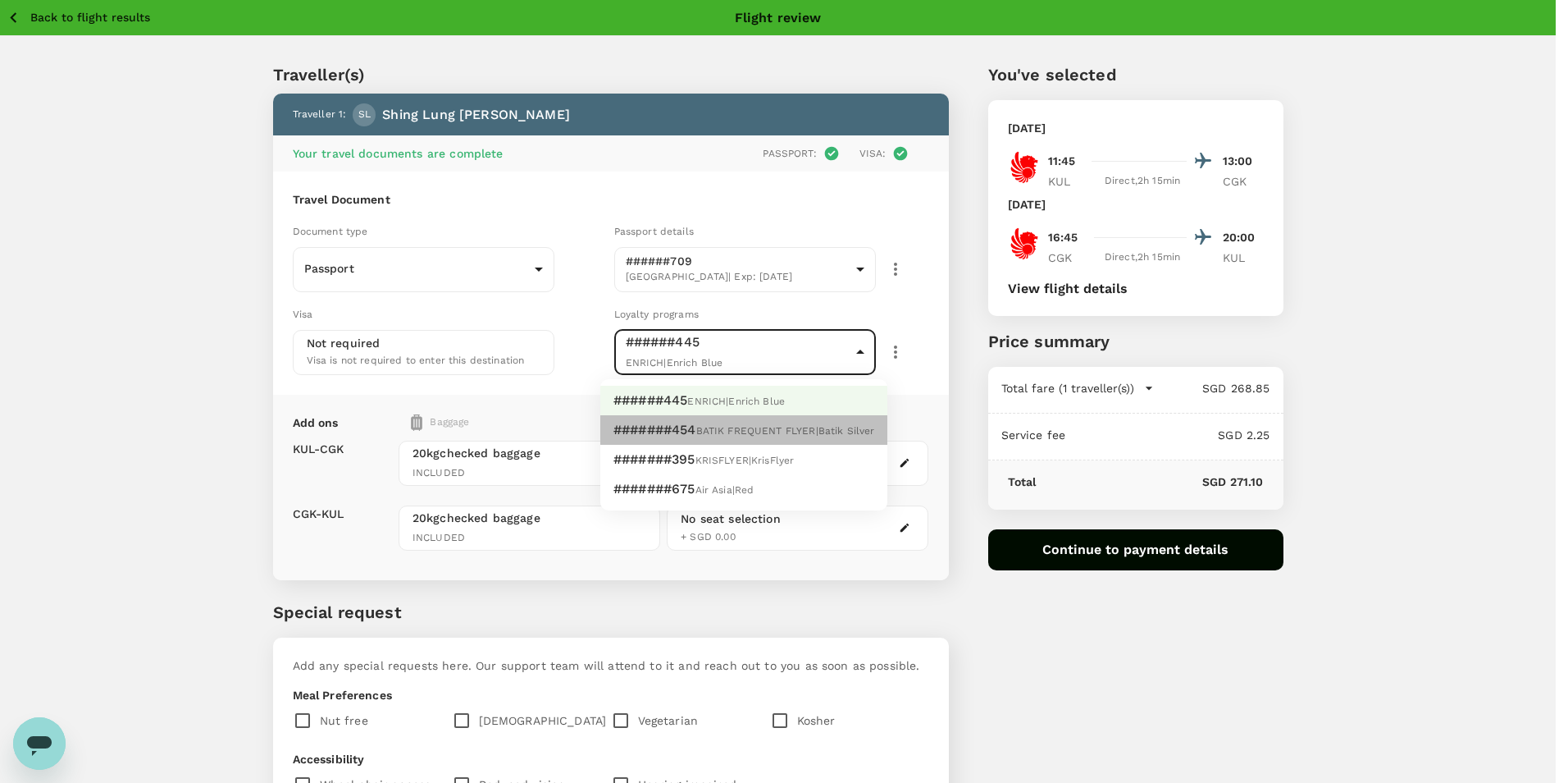
click at [808, 424] on div "BATIK FREQUENT FLYER | Batik Silver" at bounding box center [786, 430] width 179 height 20
type input "5394ea49-3478-40c8-9311-bcfa07c915a6"
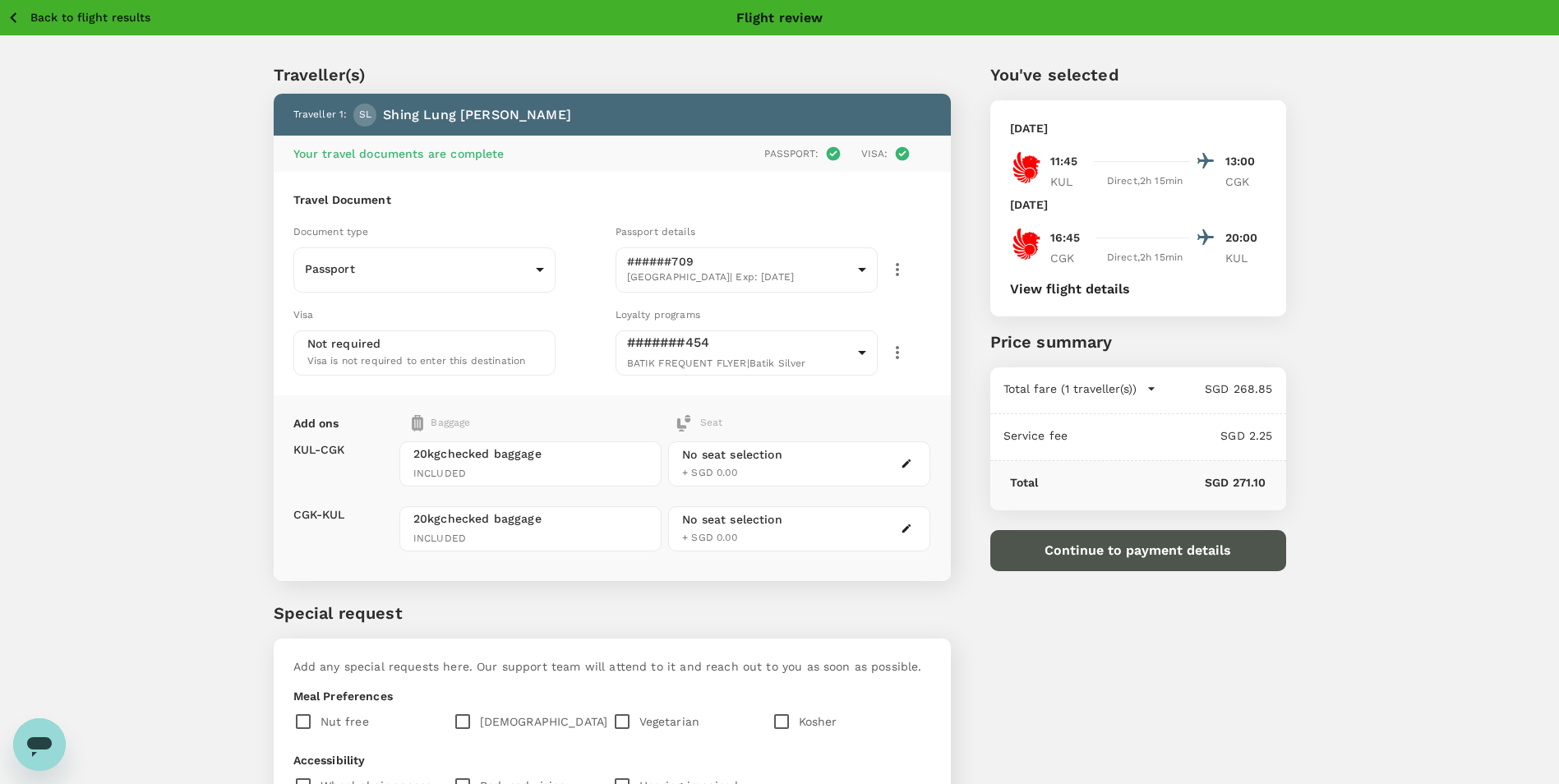
click at [1078, 549] on button "Continue to payment details" at bounding box center [1139, 550] width 296 height 41
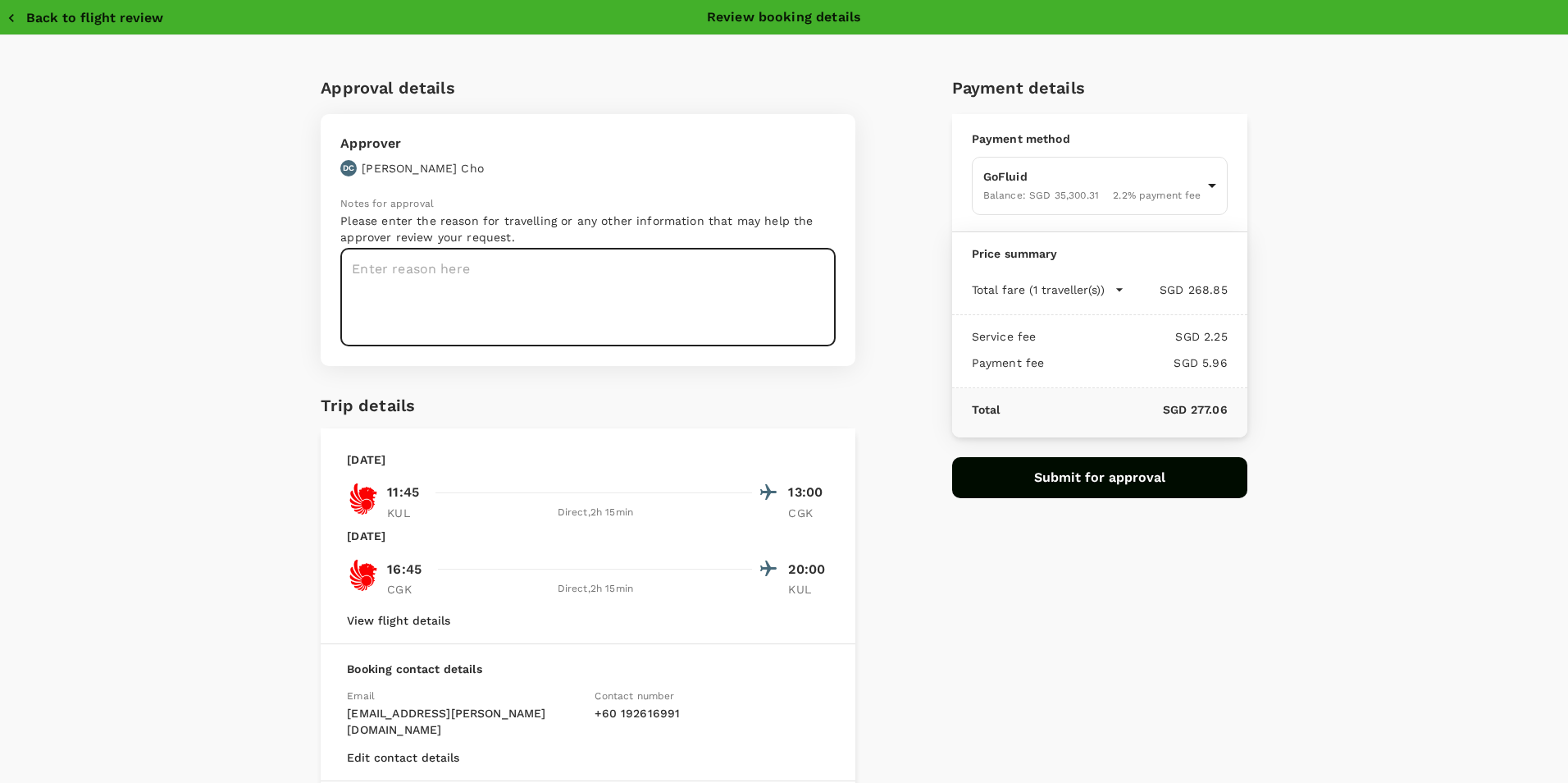
click at [557, 332] on textarea at bounding box center [588, 298] width 496 height 97
click at [602, 280] on textarea at bounding box center [588, 298] width 496 height 97
paste textarea "Travel plan approved"
type textarea "Travel plan approved"
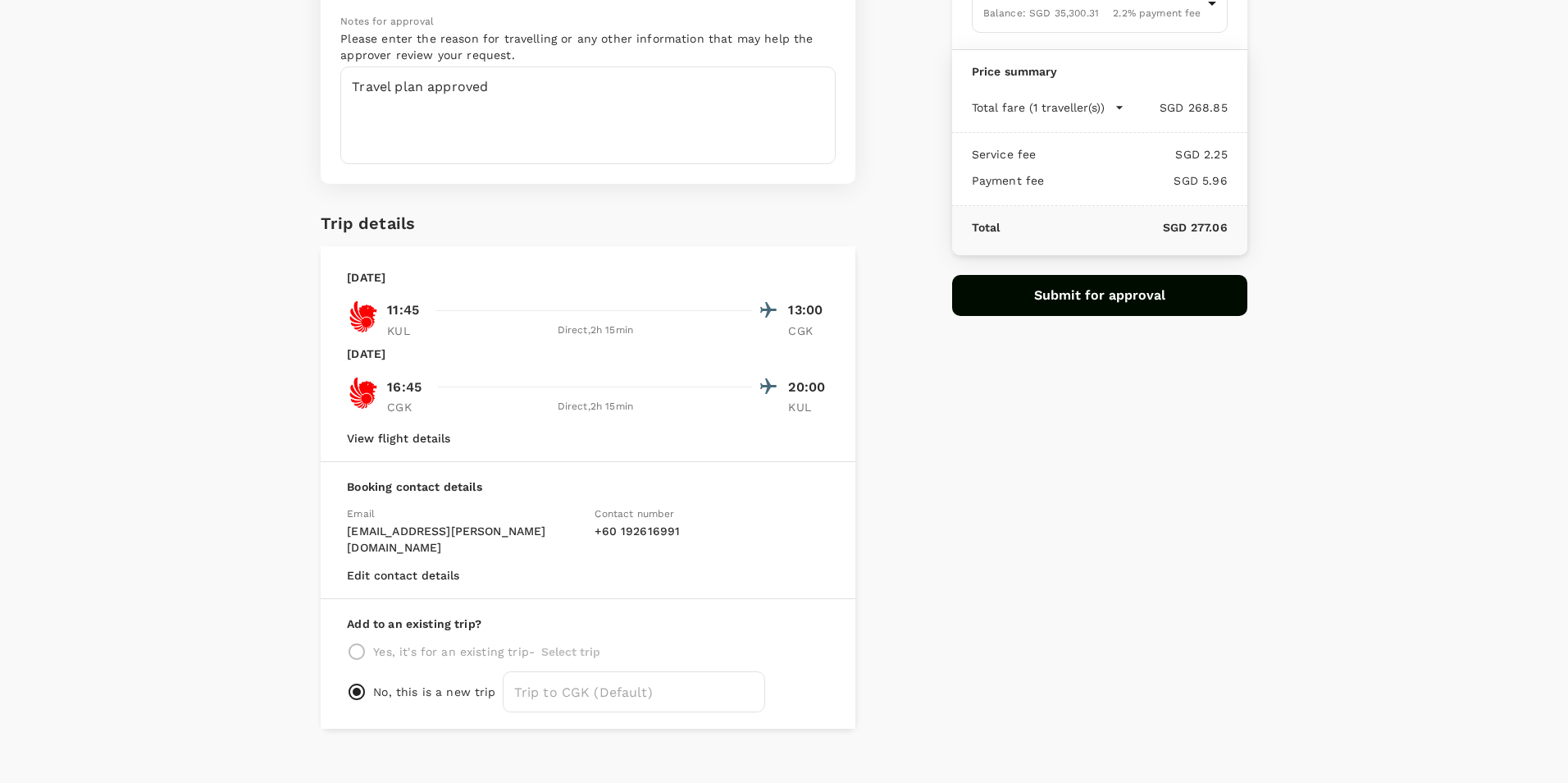
scroll to position [186, 0]
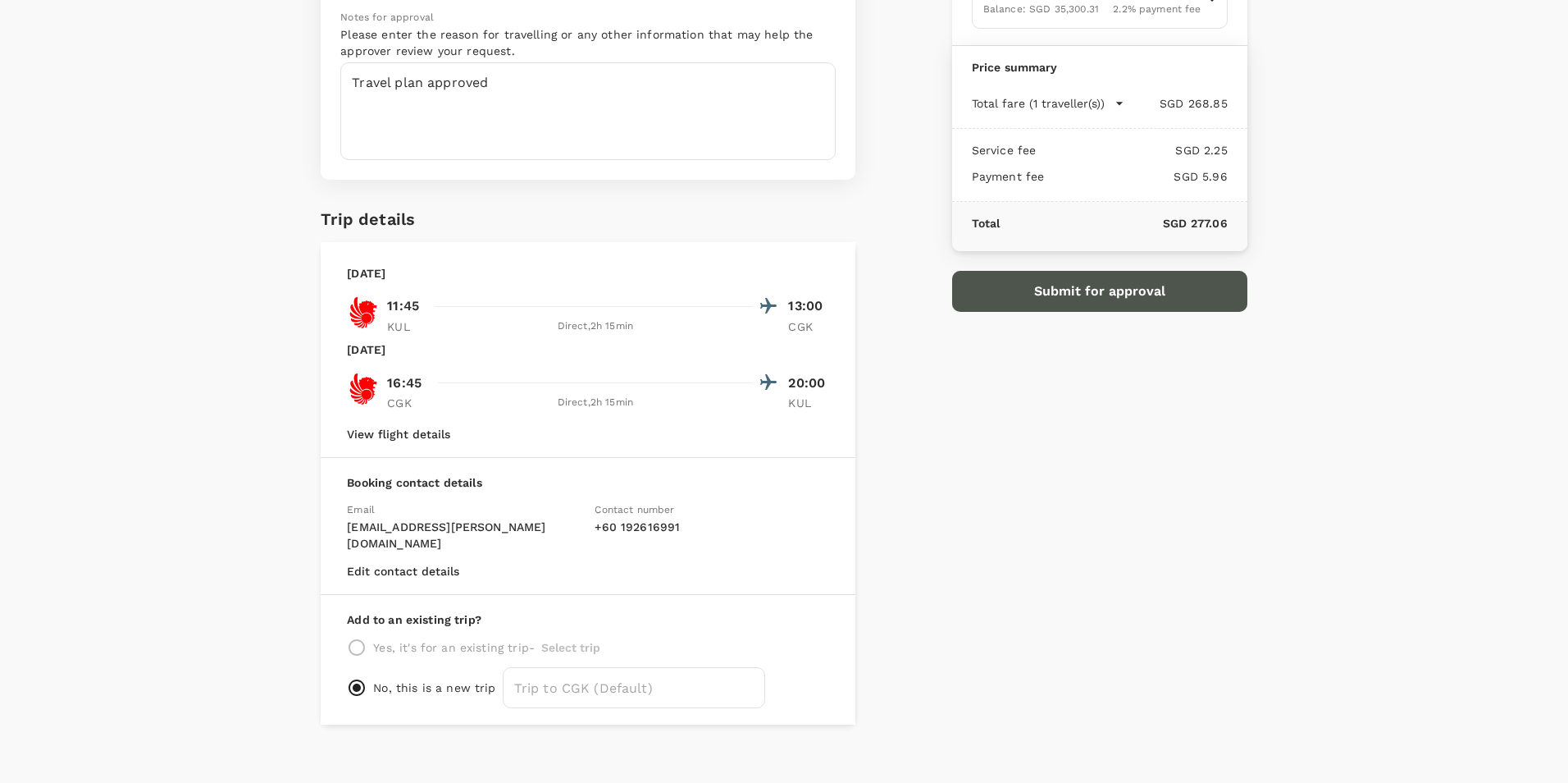
click at [988, 296] on button "Submit for approval" at bounding box center [1100, 291] width 295 height 41
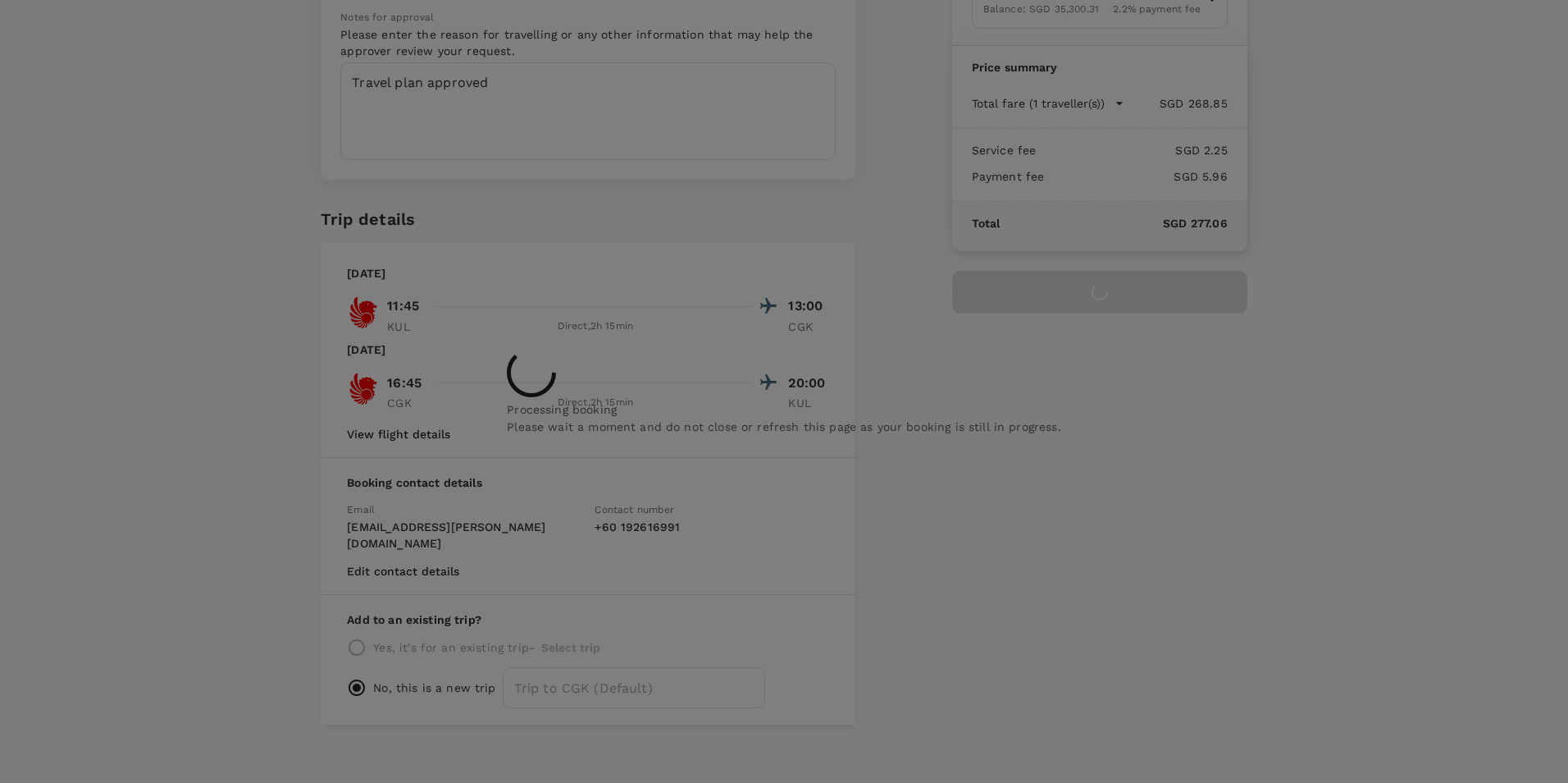
drag, startPoint x: 1562, startPoint y: 291, endPoint x: 1557, endPoint y: 260, distance: 31.4
click at [1558, 260] on div "Processing booking Please wait a moment and do not close or refresh this page a…" at bounding box center [784, 391] width 1568 height 783
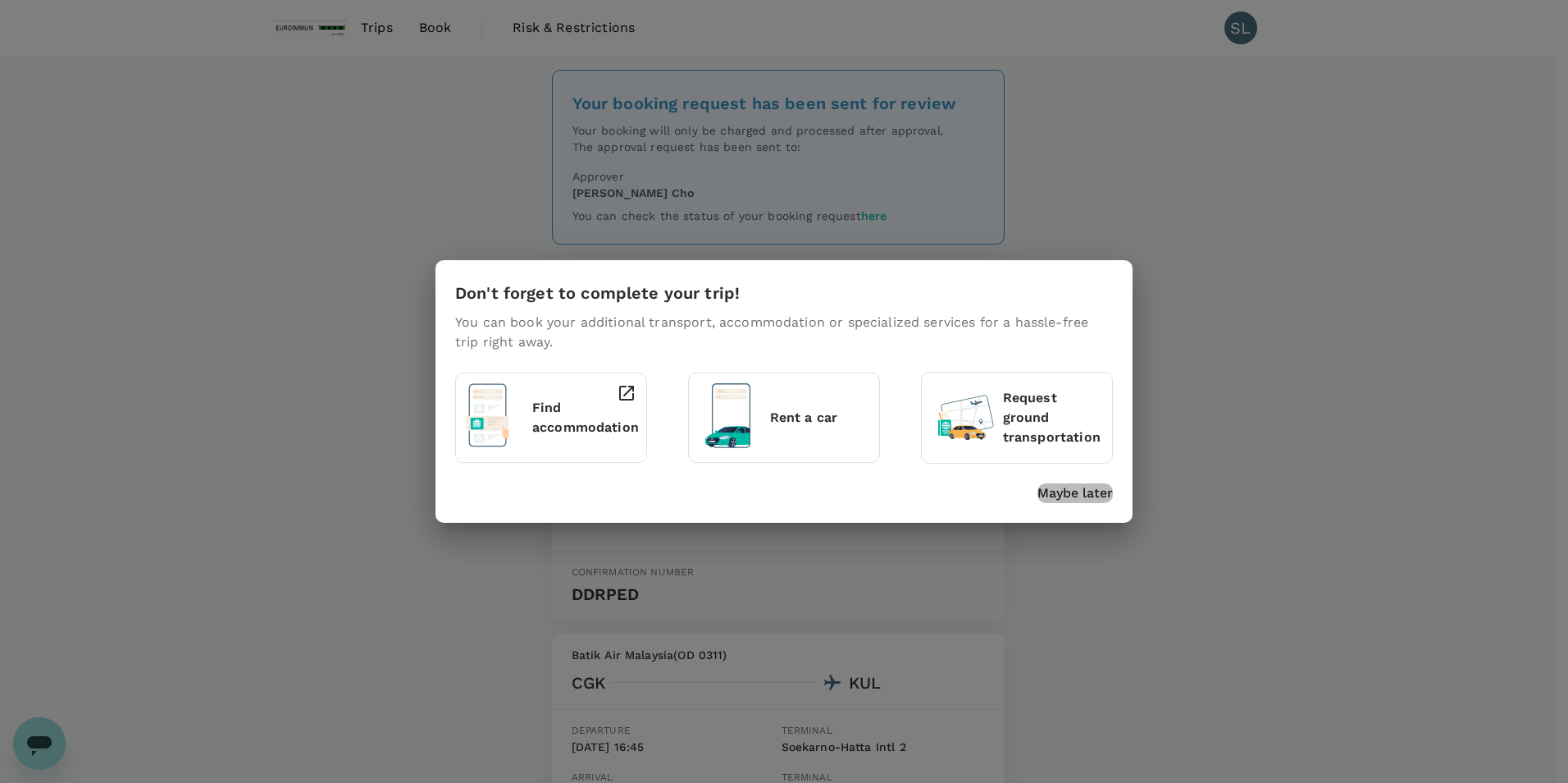
click at [1059, 492] on p "Maybe later" at bounding box center [1074, 493] width 75 height 20
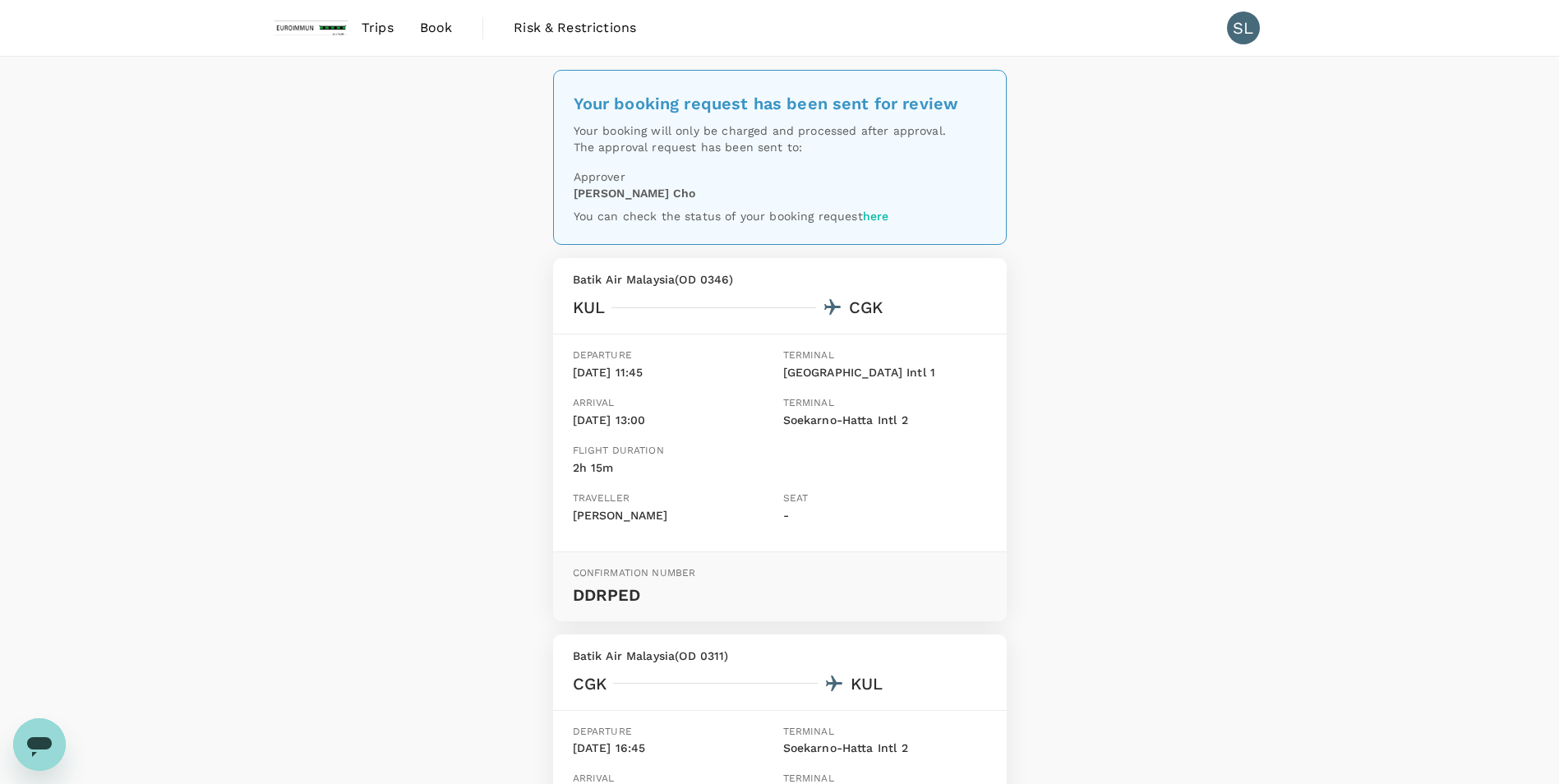
click at [1089, 321] on div "Your booking request has been sent for review Your booking will only be charged…" at bounding box center [780, 580] width 1559 height 1047
click at [883, 220] on link "here" at bounding box center [876, 216] width 27 height 13
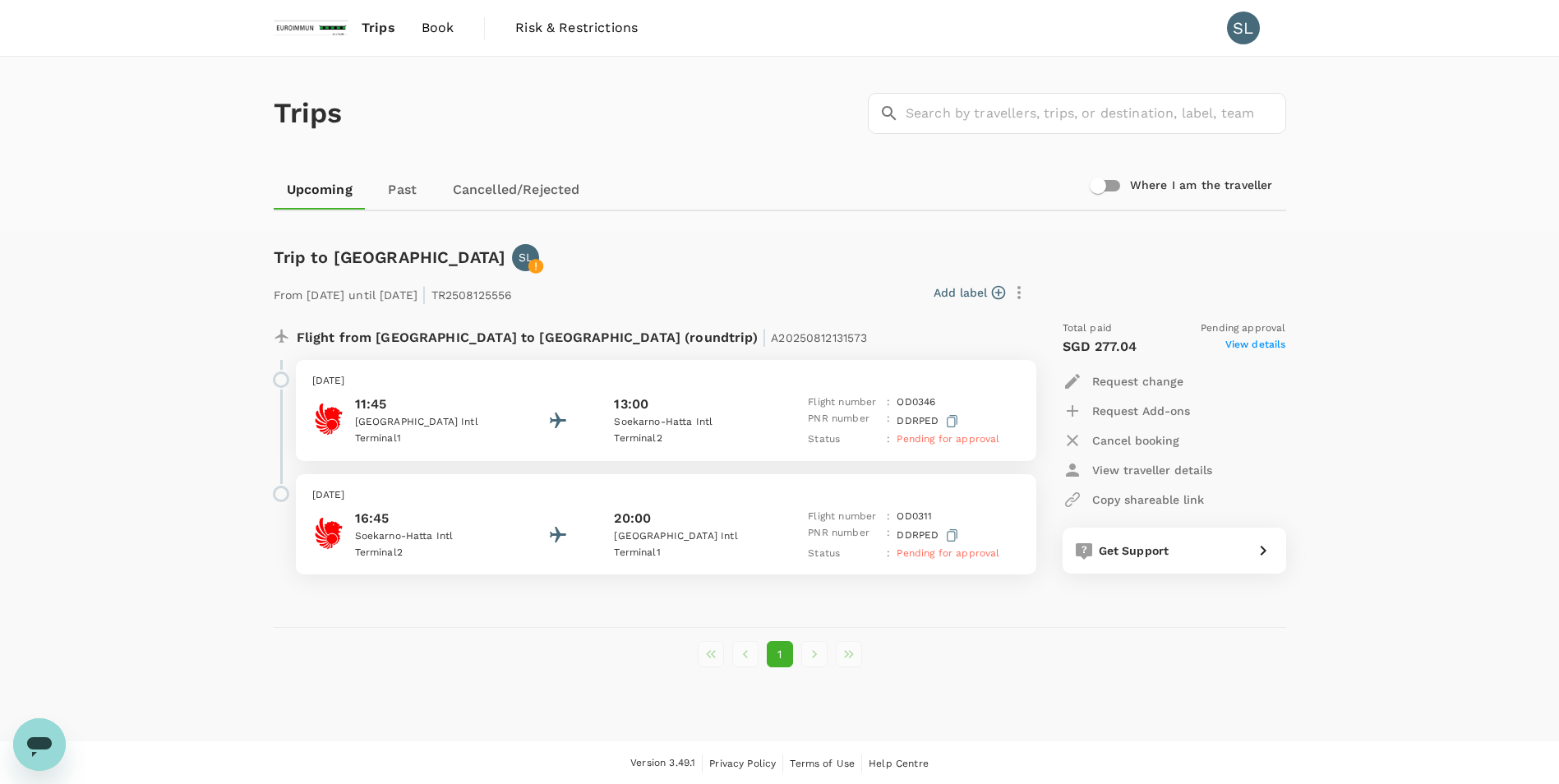
click at [1259, 350] on span "View details" at bounding box center [1256, 347] width 61 height 20
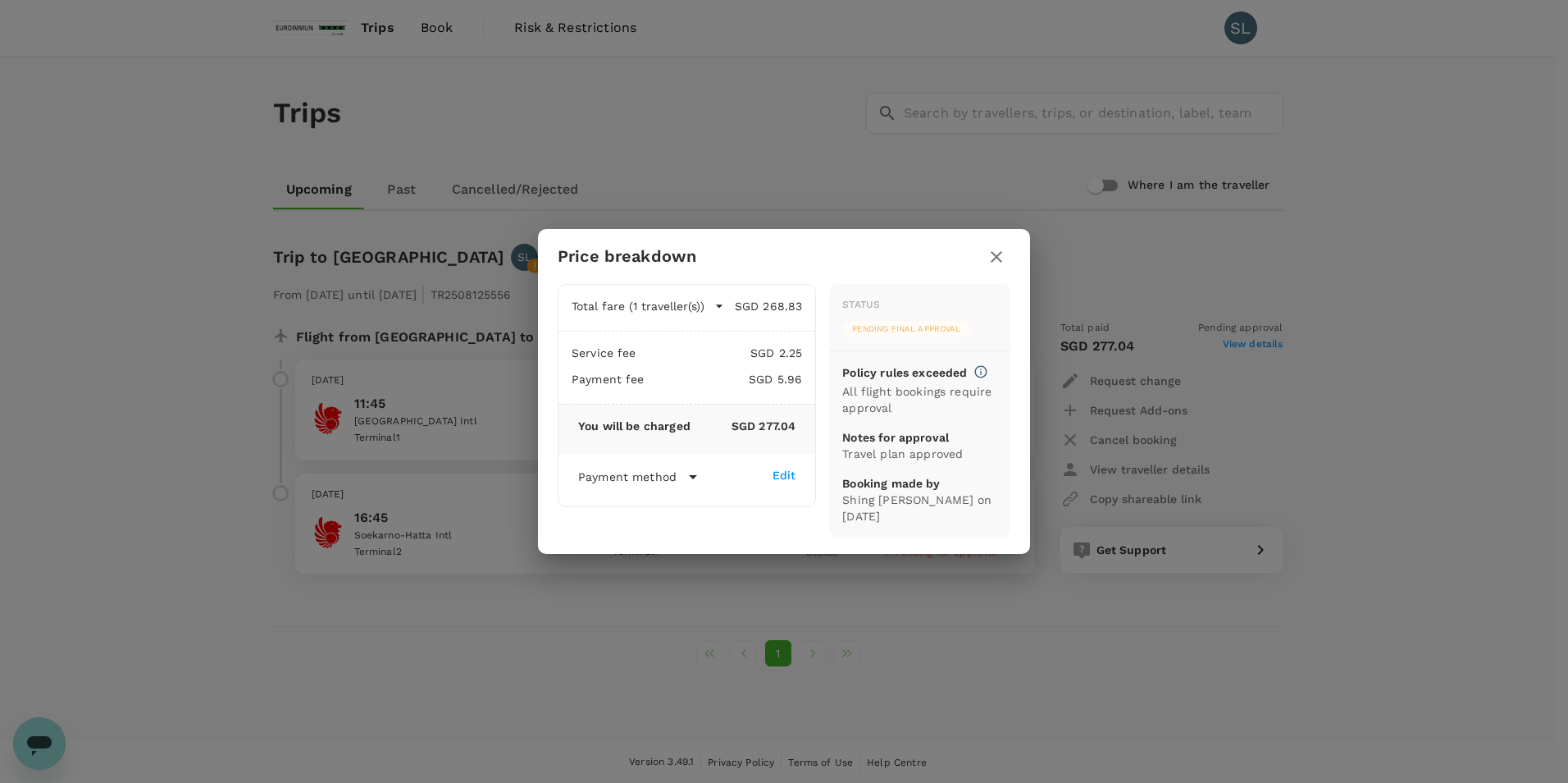
click at [685, 473] on icon at bounding box center [693, 477] width 20 height 20
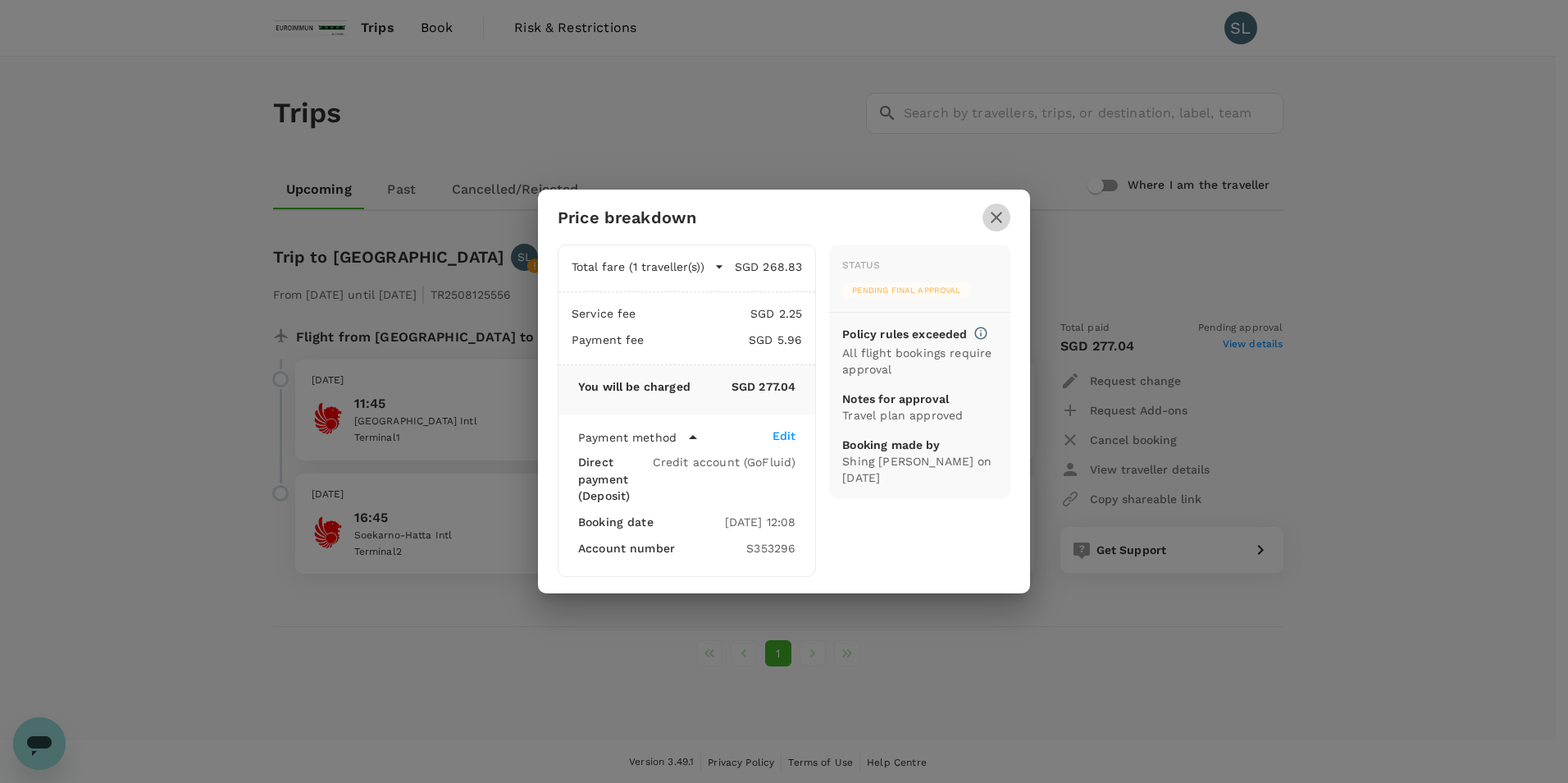
click at [1003, 217] on icon "button" at bounding box center [996, 217] width 20 height 20
